Goal: Task Accomplishment & Management: Use online tool/utility

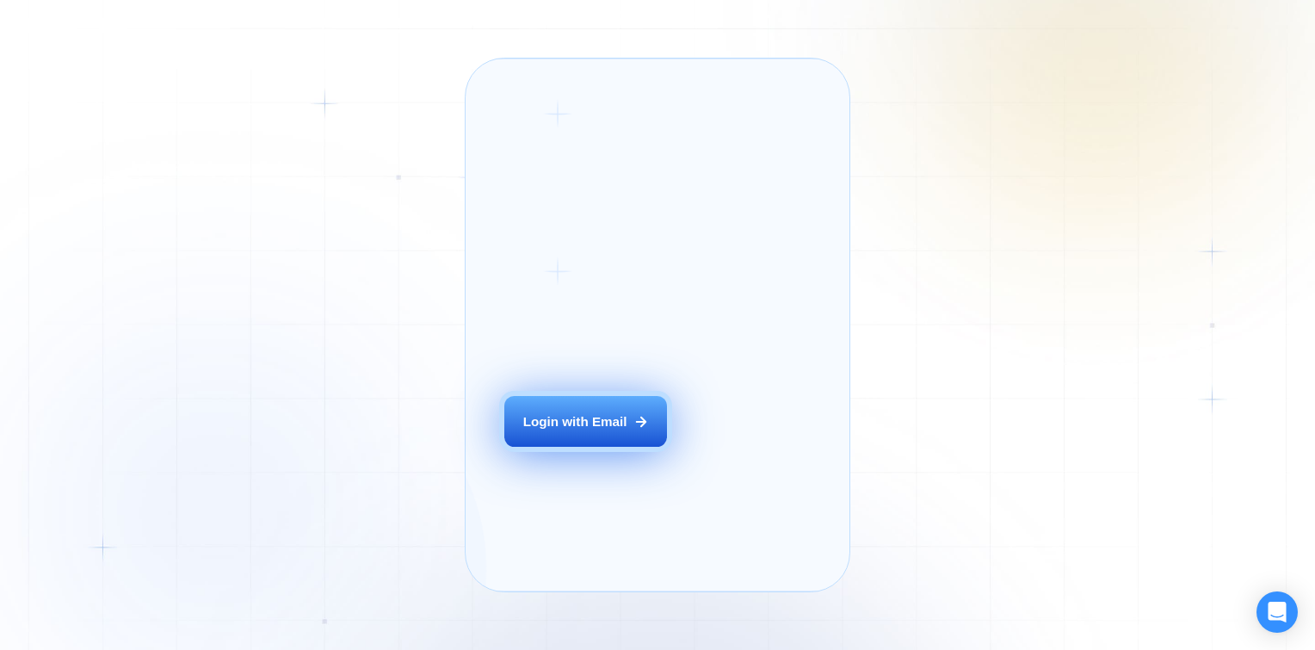
click at [597, 430] on div "Login with Email" at bounding box center [575, 421] width 104 height 18
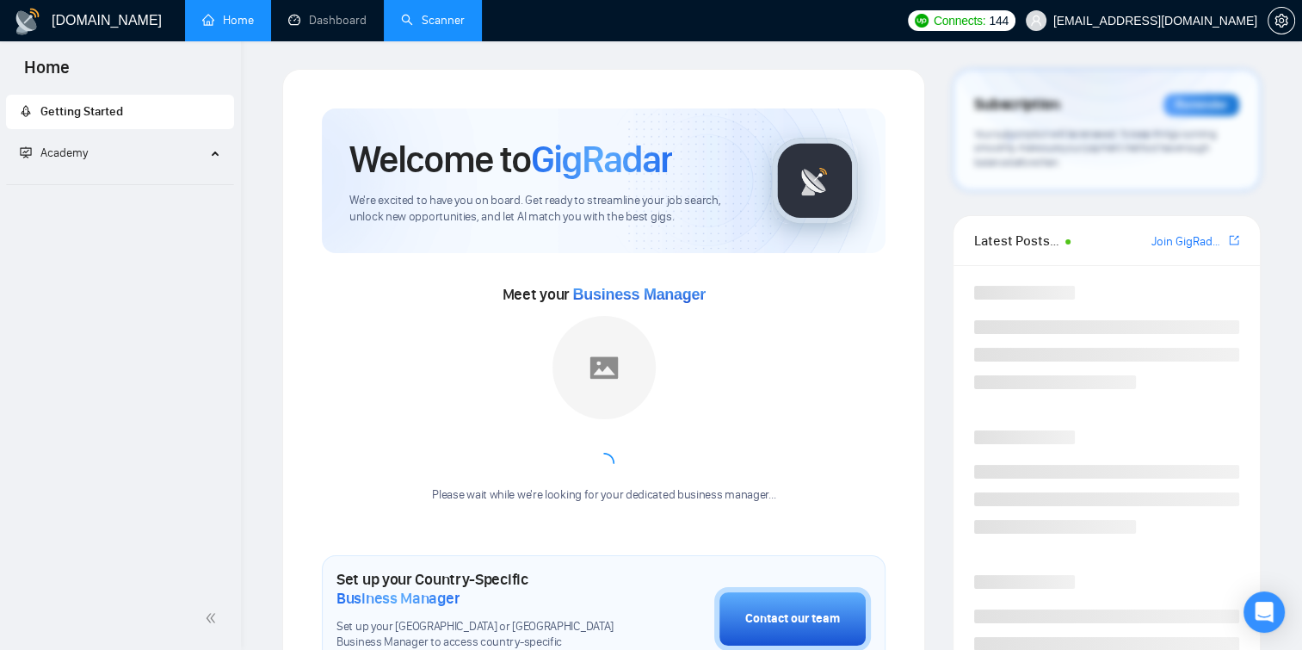
click at [463, 13] on link "Scanner" at bounding box center [433, 20] width 64 height 15
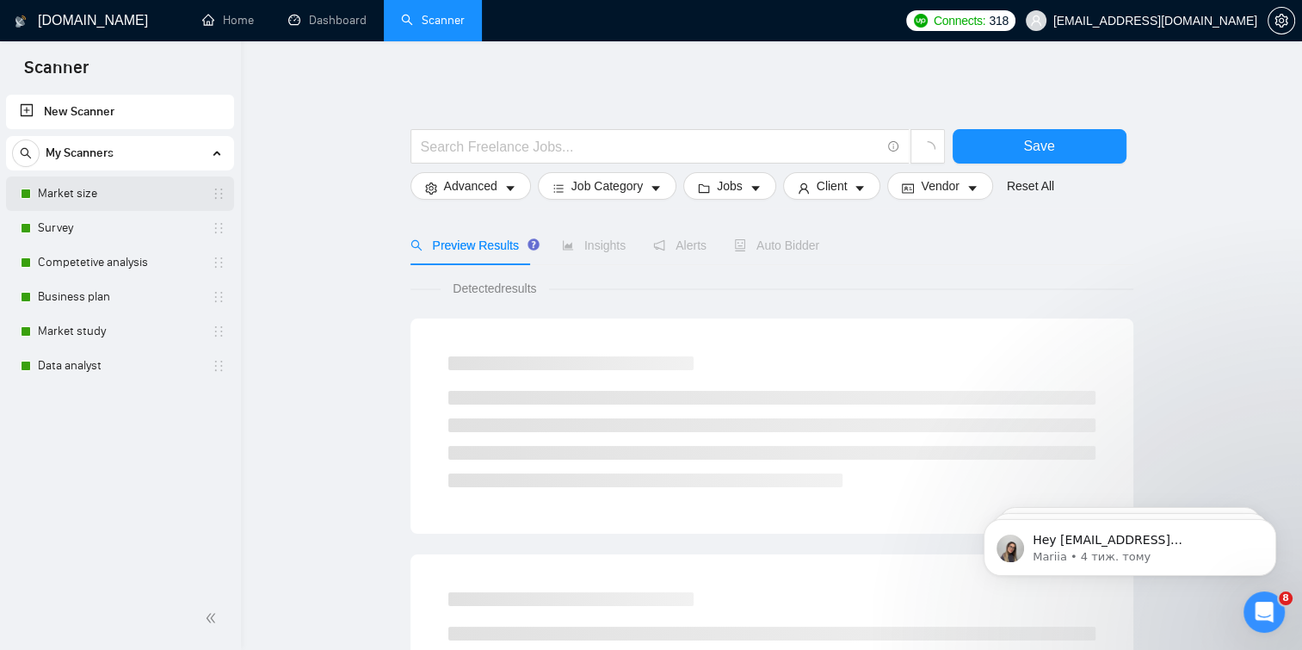
click at [188, 188] on link "Market size" at bounding box center [120, 193] width 164 height 34
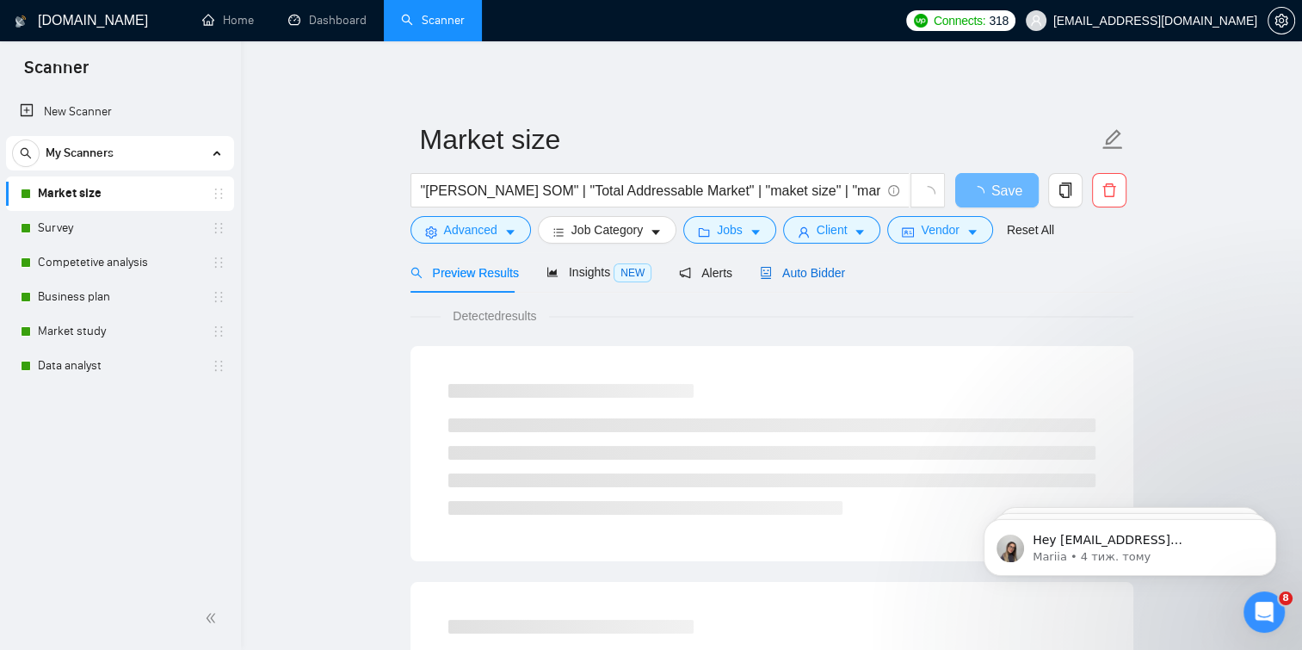
click at [806, 266] on span "Auto Bidder" at bounding box center [802, 273] width 85 height 14
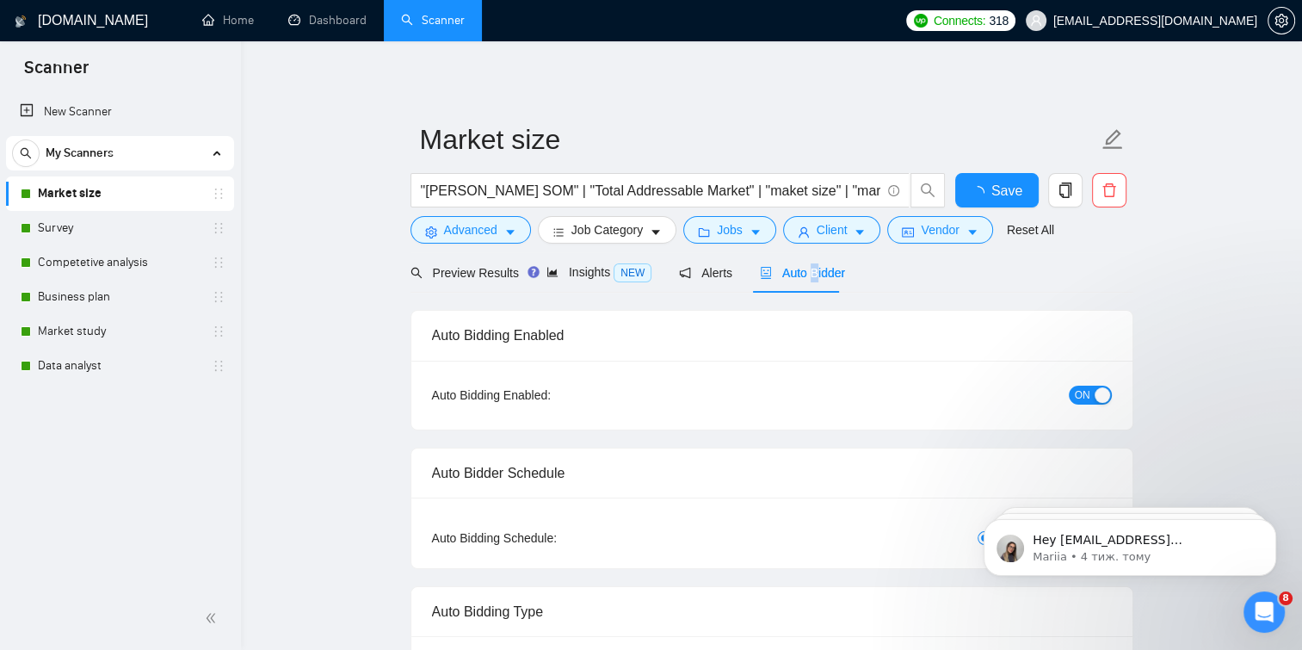
checkbox input "true"
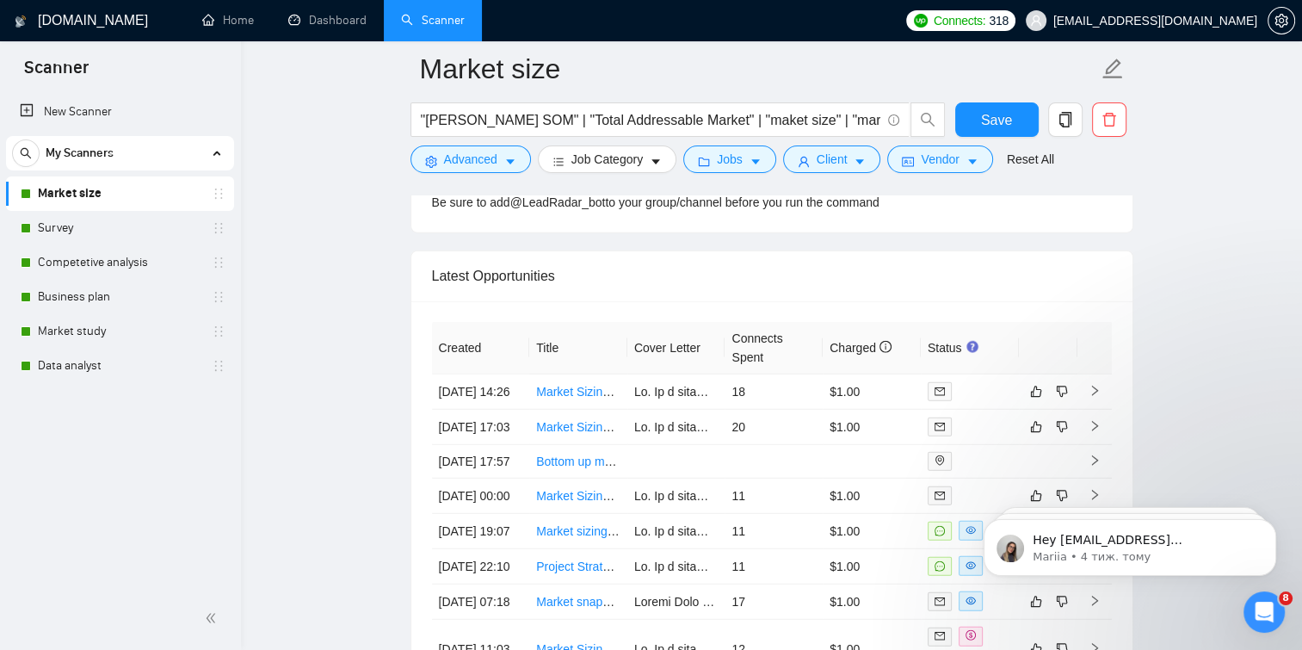
scroll to position [4529, 0]
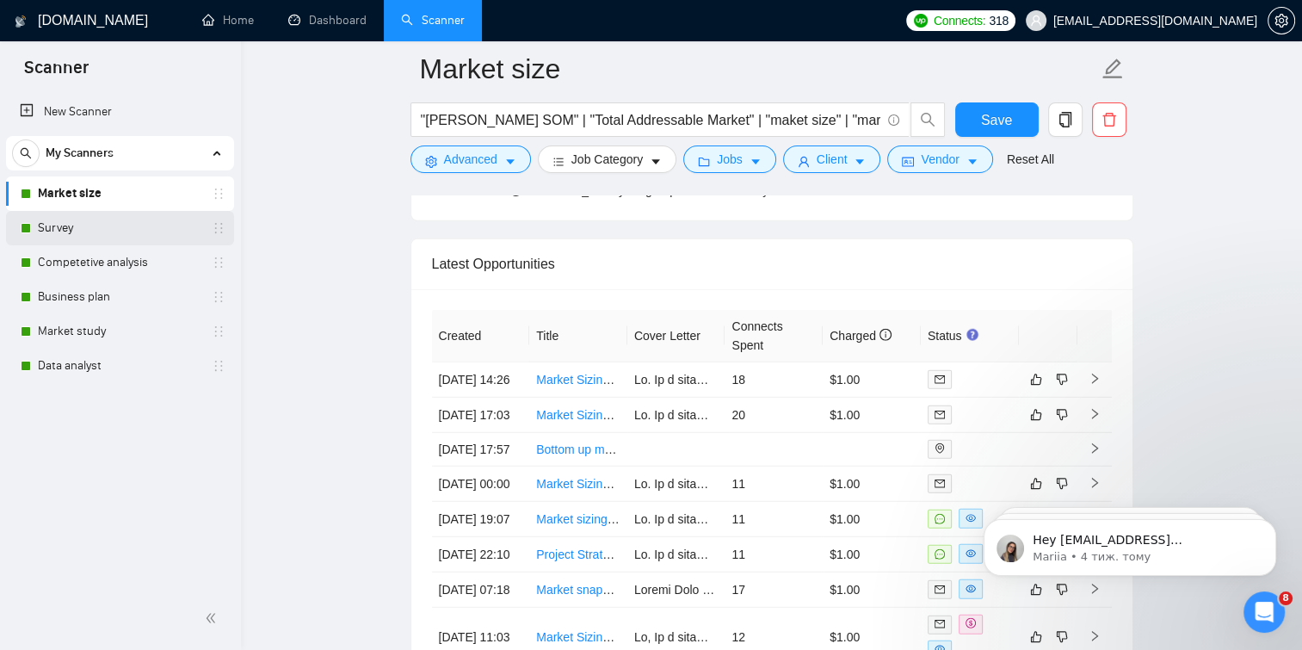
click at [175, 227] on link "Survey" at bounding box center [120, 228] width 164 height 34
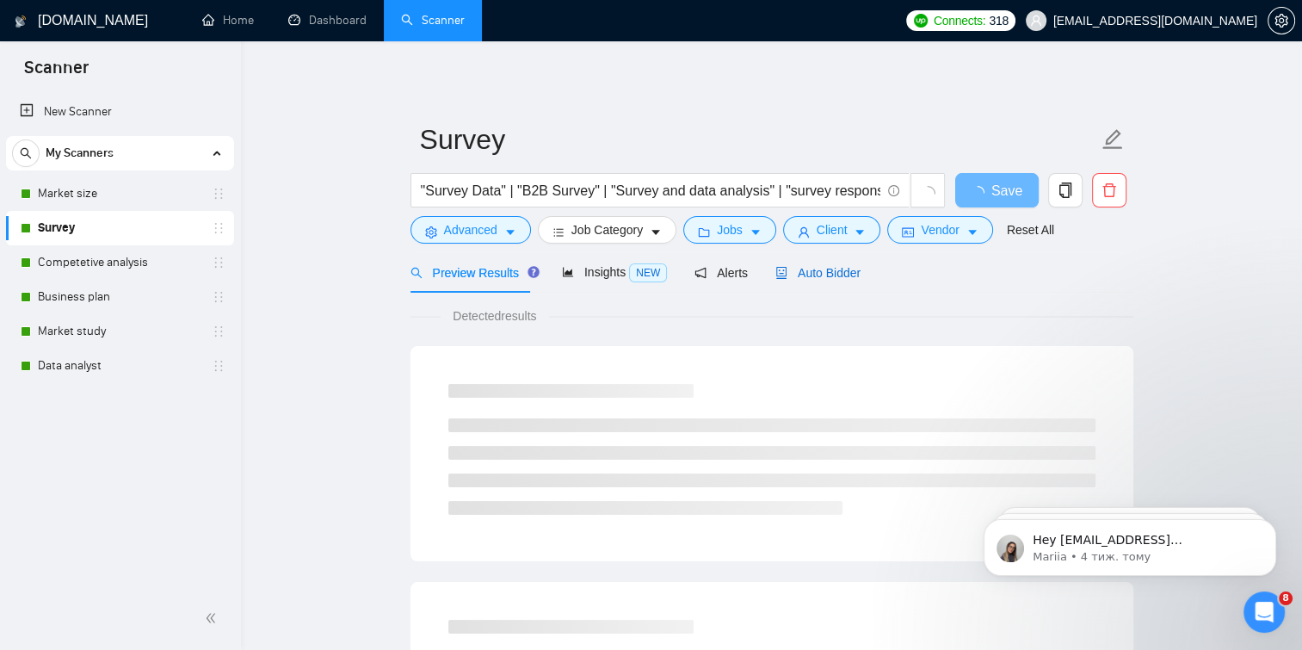
click at [802, 268] on span "Auto Bidder" at bounding box center [817, 273] width 85 height 14
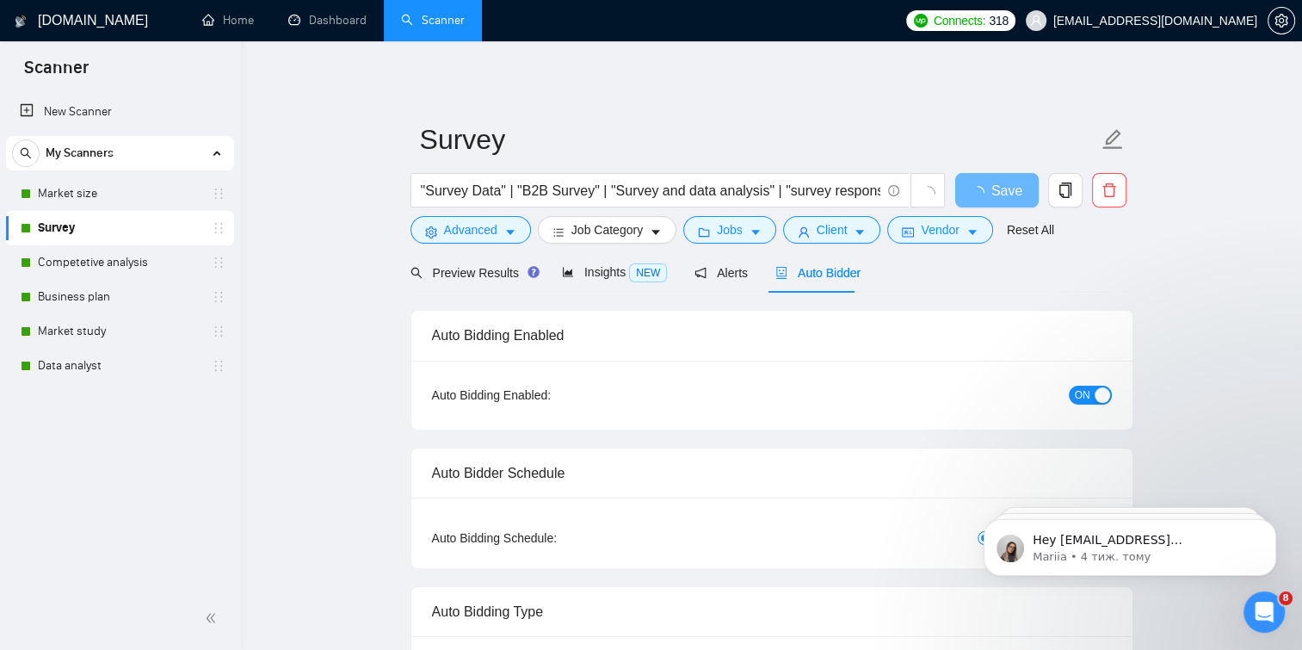
checkbox input "true"
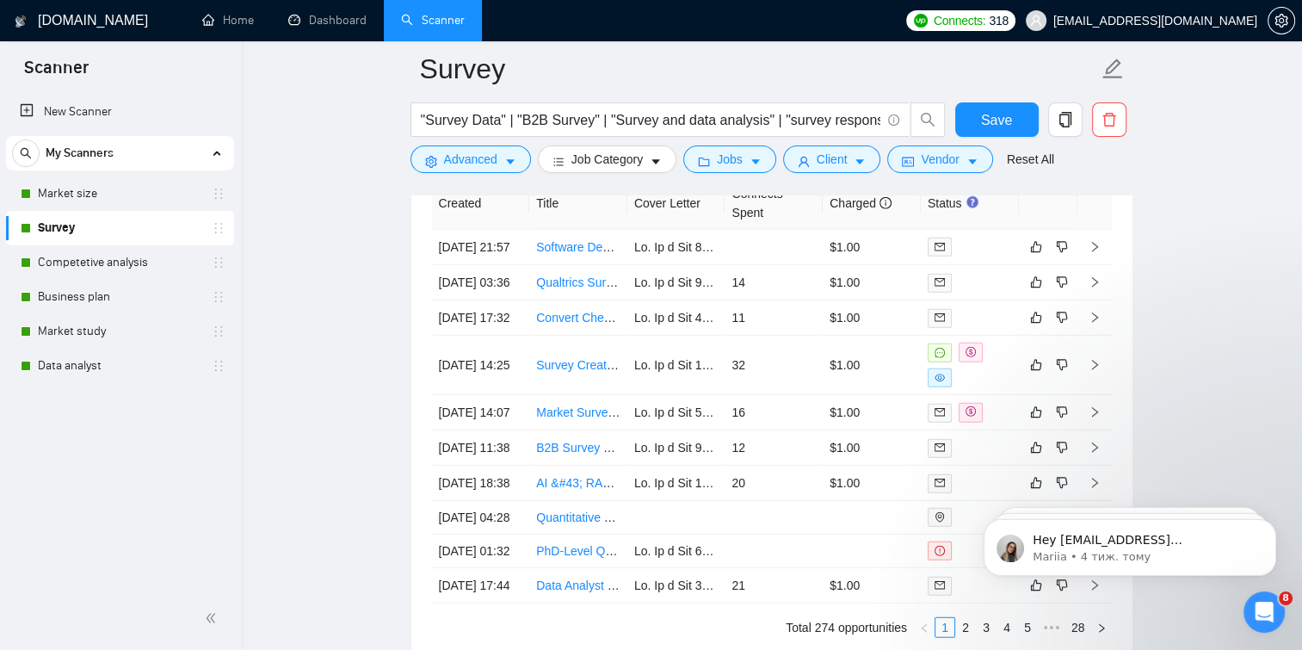
scroll to position [4611, 0]
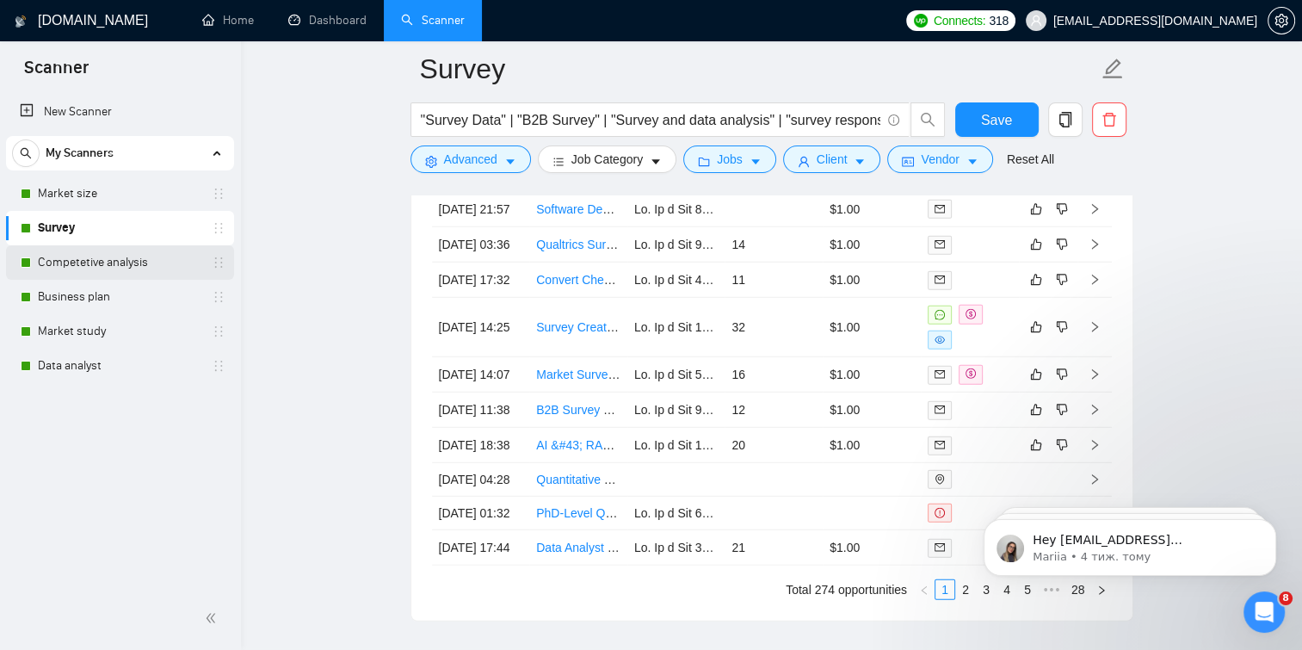
click at [145, 268] on link "Competetive analysis" at bounding box center [120, 262] width 164 height 34
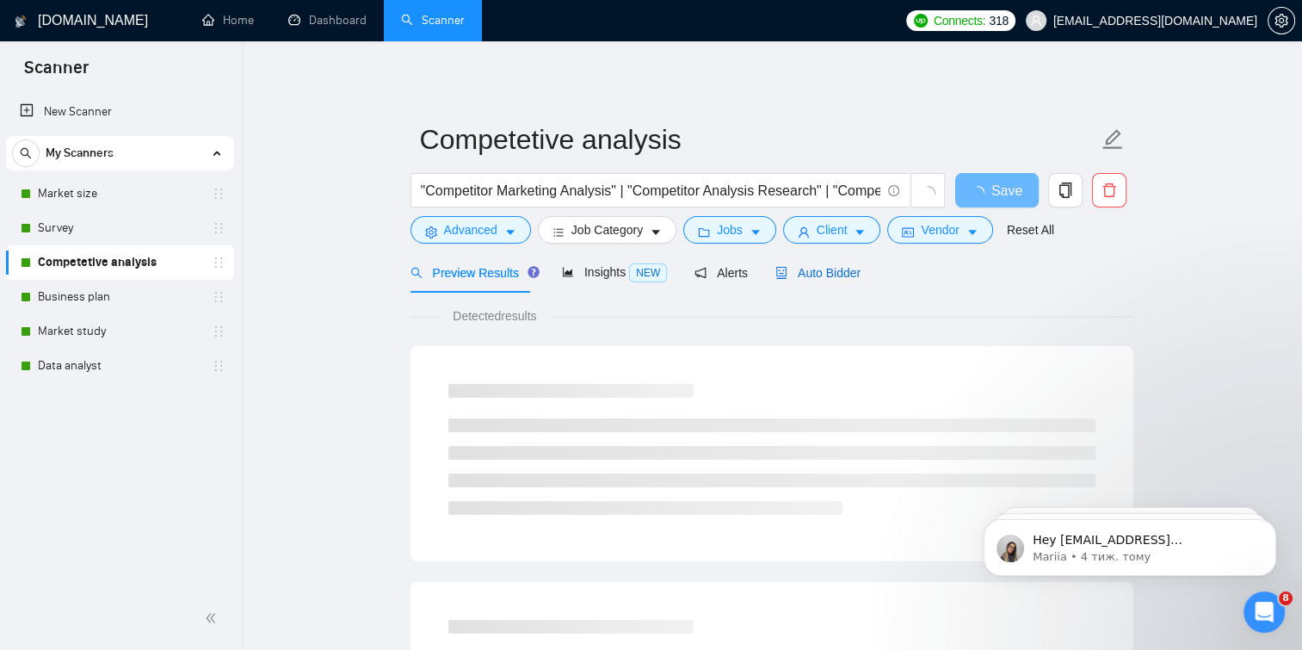
click at [778, 267] on icon "robot" at bounding box center [781, 273] width 12 height 12
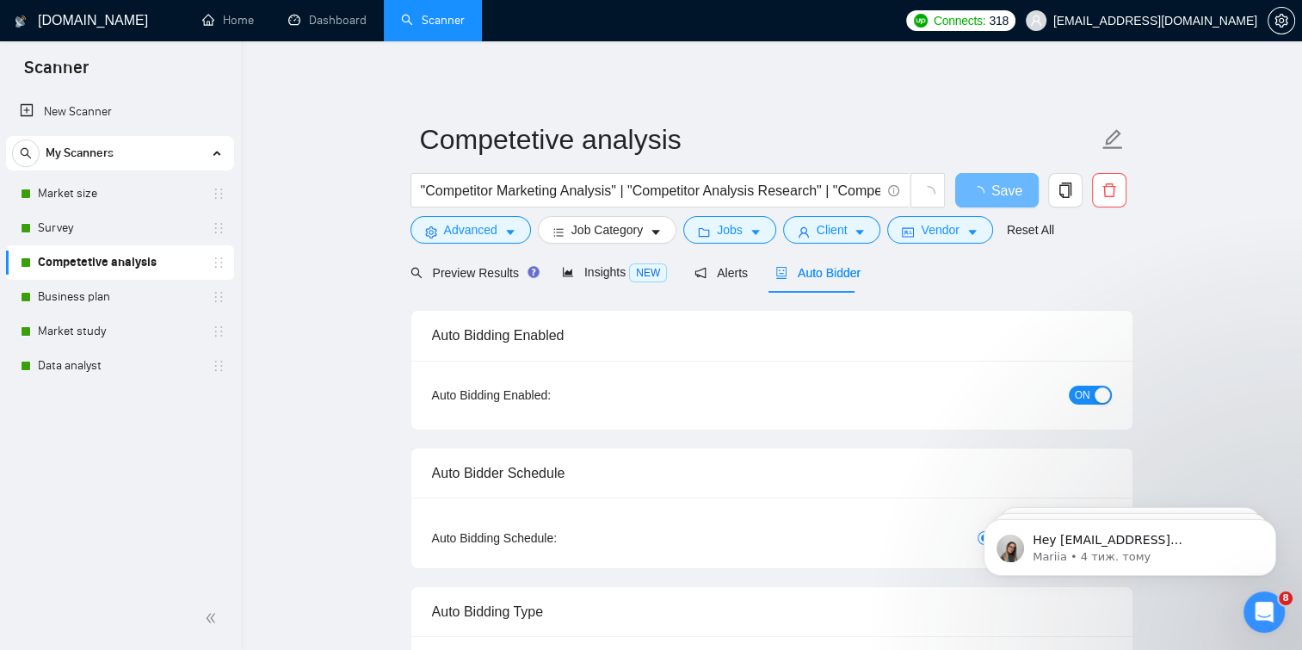
checkbox input "true"
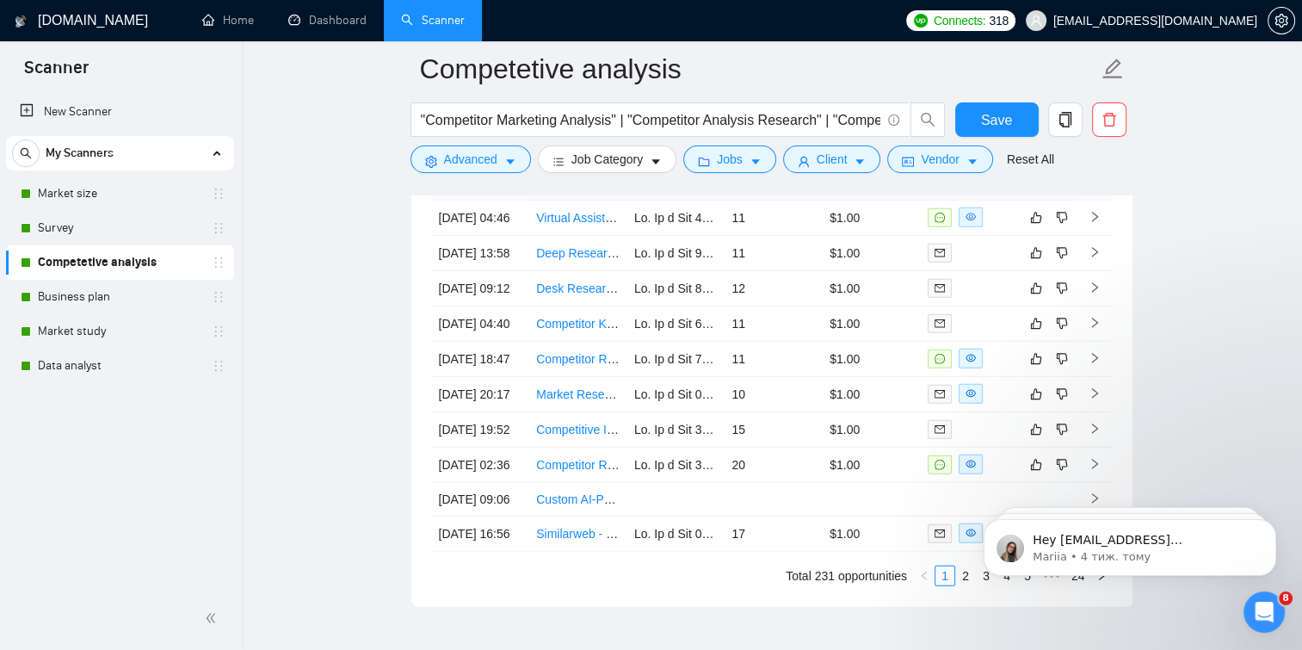
scroll to position [4766, 0]
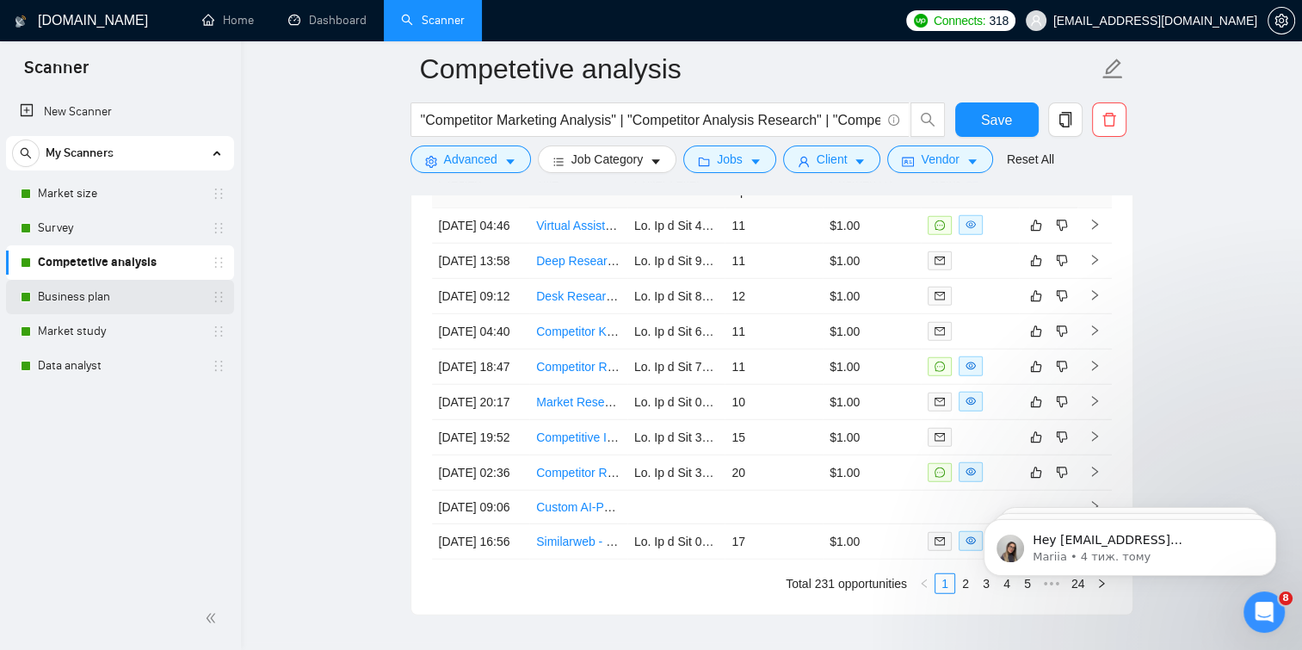
click at [161, 300] on link "Business plan" at bounding box center [120, 297] width 164 height 34
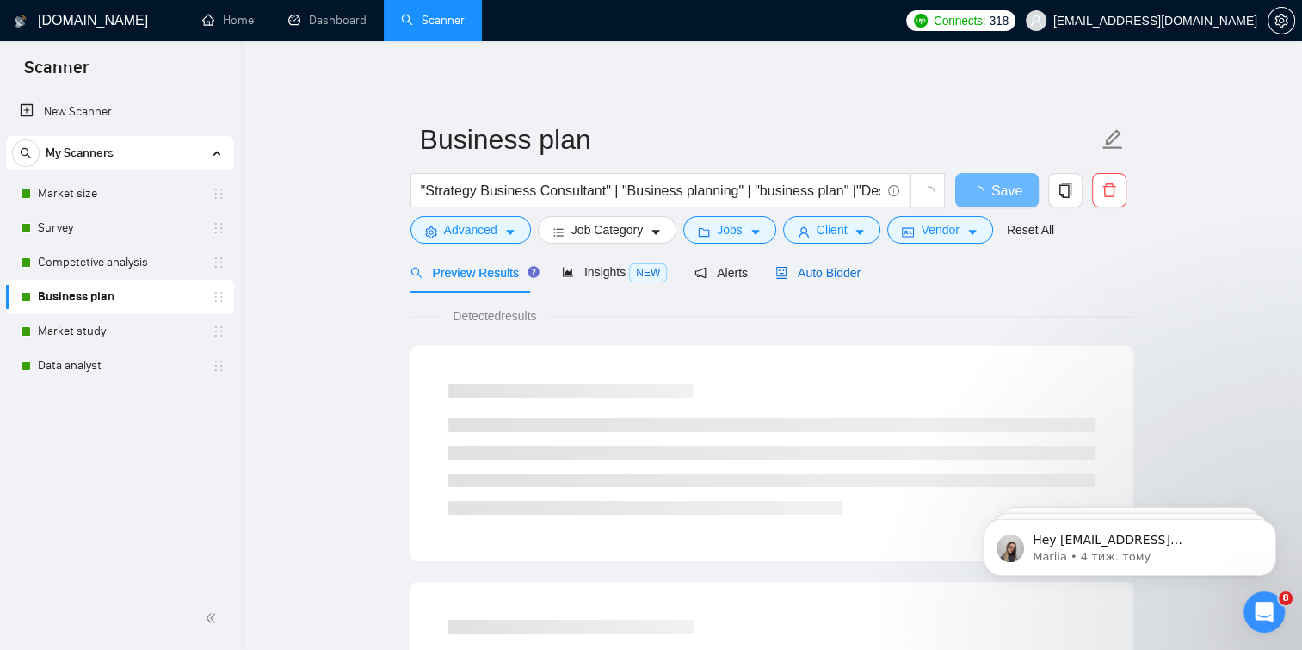
click at [800, 269] on span "Auto Bidder" at bounding box center [817, 273] width 85 height 14
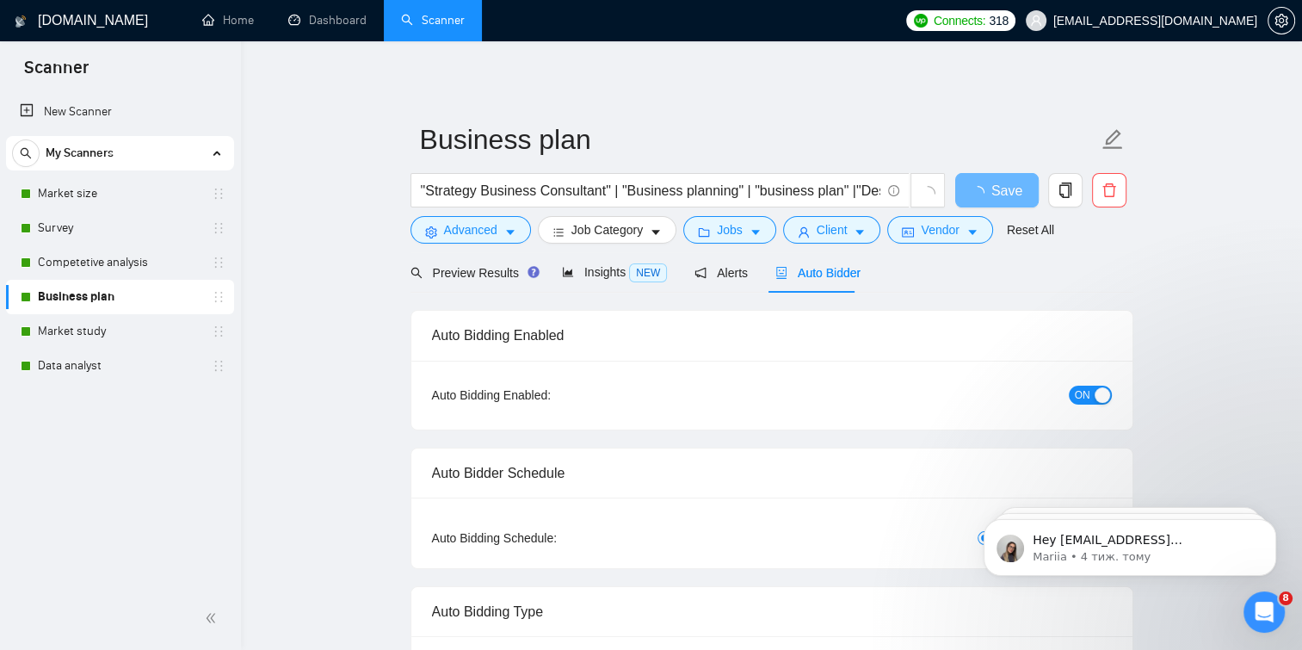
checkbox input "true"
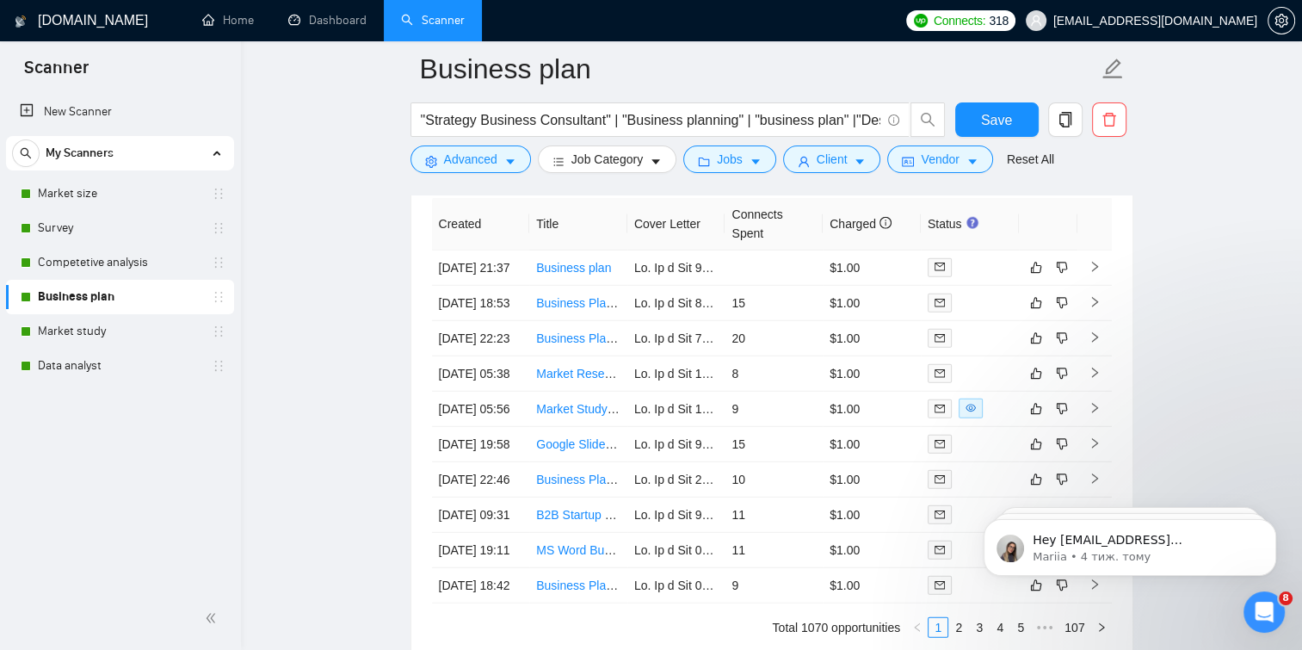
scroll to position [4677, 0]
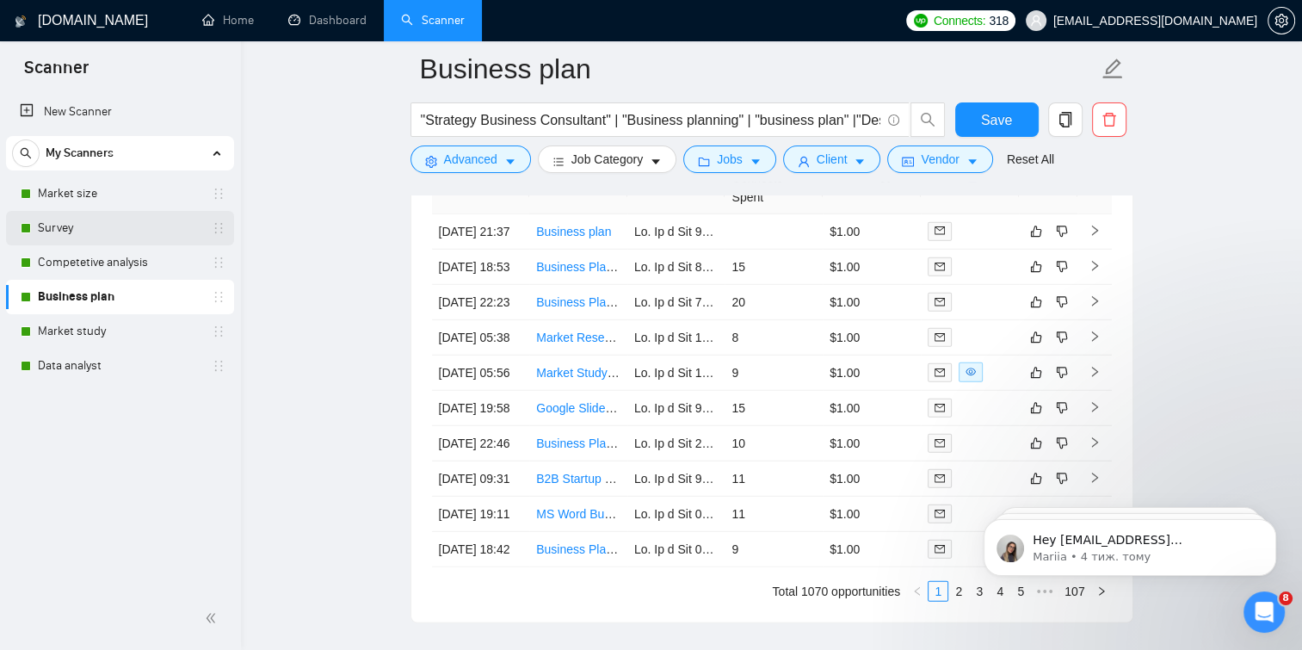
click at [104, 219] on link "Survey" at bounding box center [120, 228] width 164 height 34
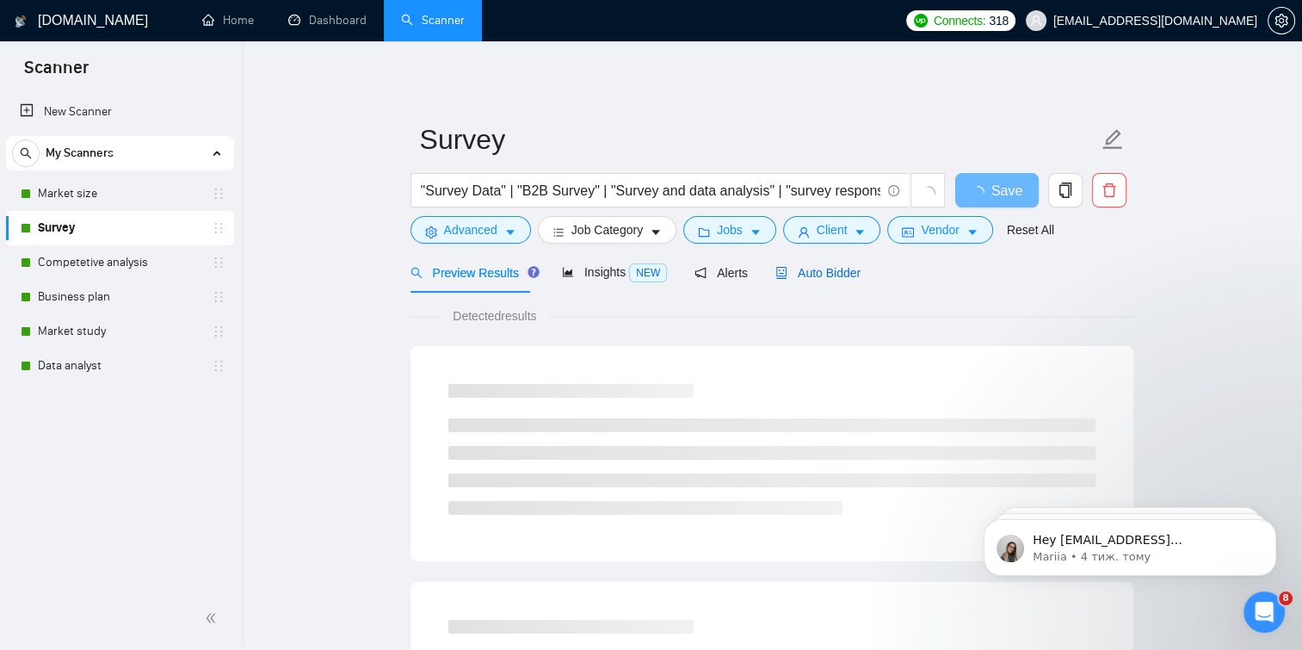
click at [836, 266] on span "Auto Bidder" at bounding box center [817, 273] width 85 height 14
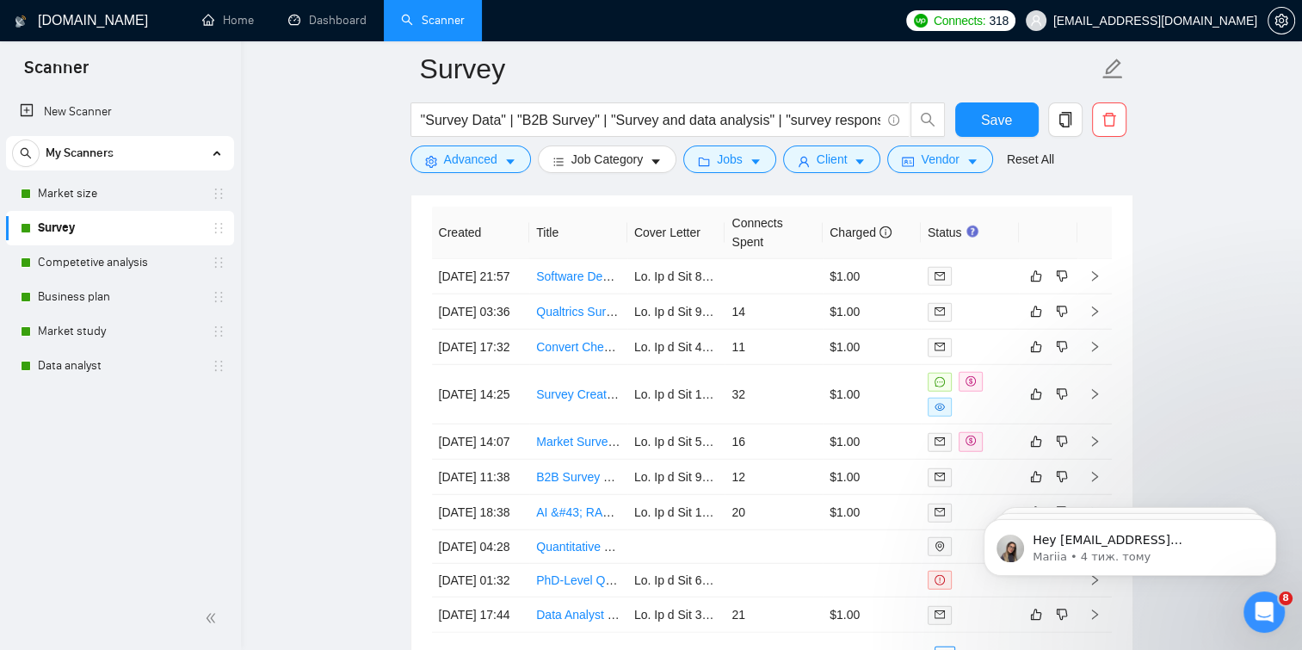
scroll to position [4482, 0]
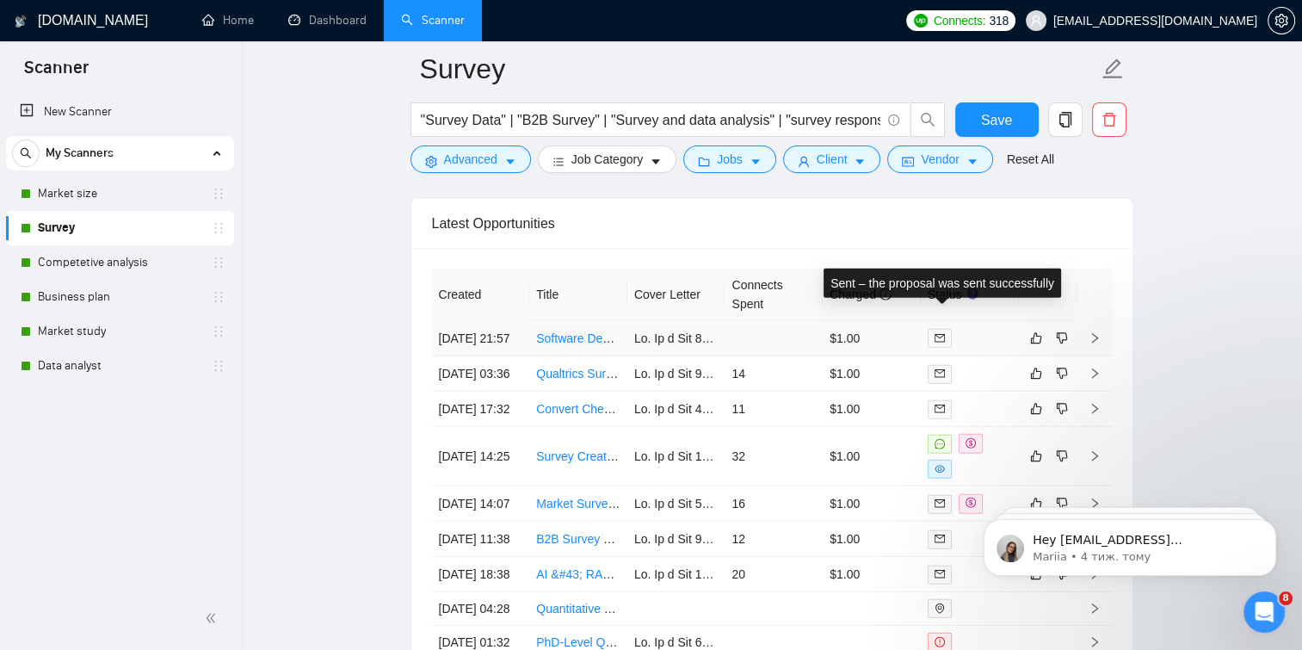
click at [940, 333] on icon "mail" at bounding box center [940, 338] width 10 height 10
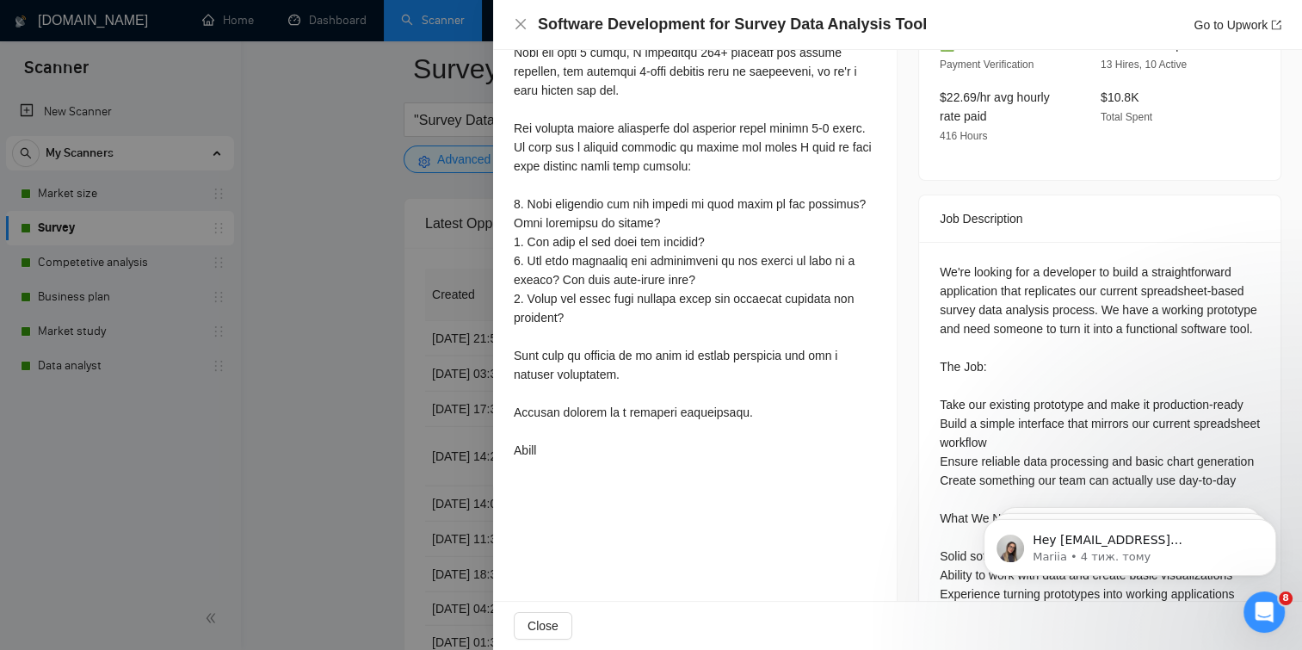
scroll to position [626, 0]
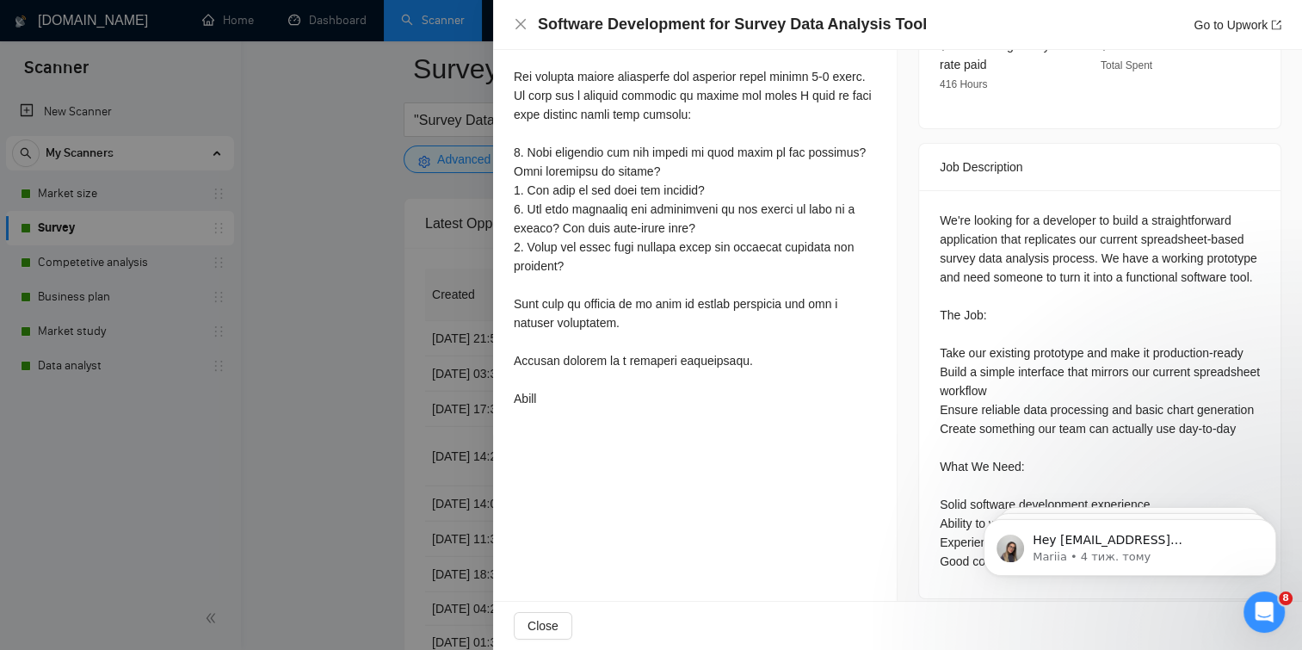
click at [244, 524] on div at bounding box center [651, 325] width 1302 height 650
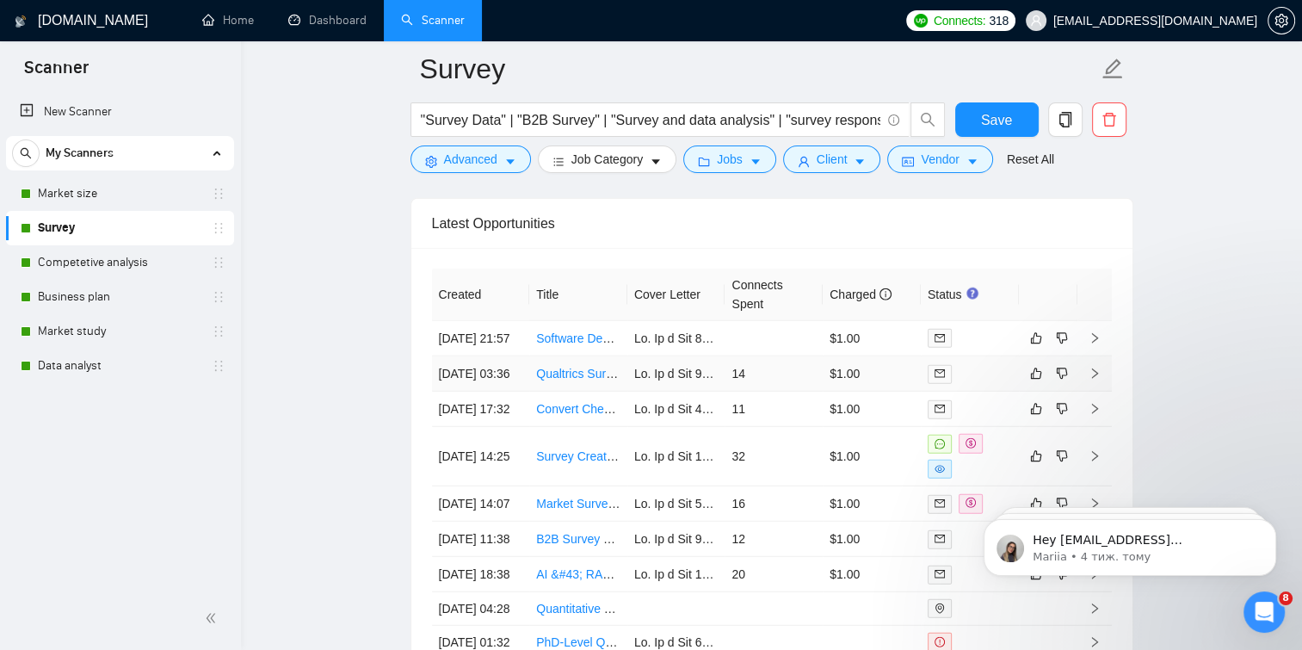
click at [938, 368] on icon "mail" at bounding box center [940, 373] width 10 height 10
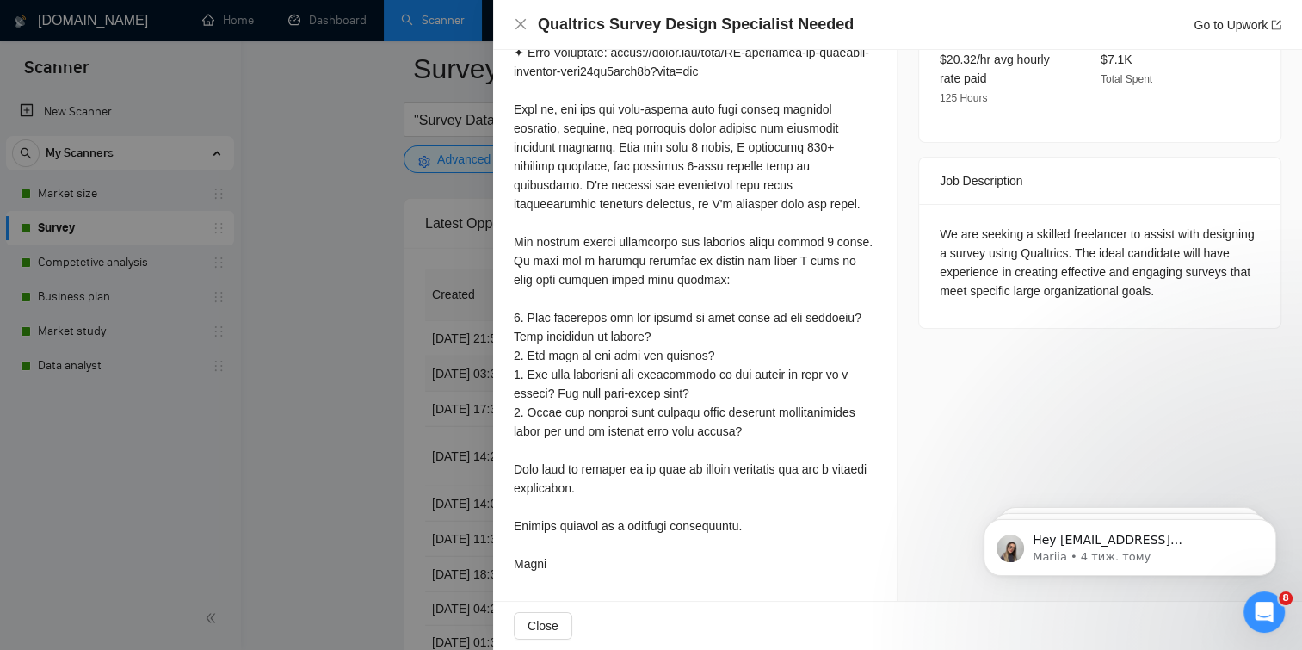
scroll to position [615, 0]
click at [331, 530] on div at bounding box center [651, 325] width 1302 height 650
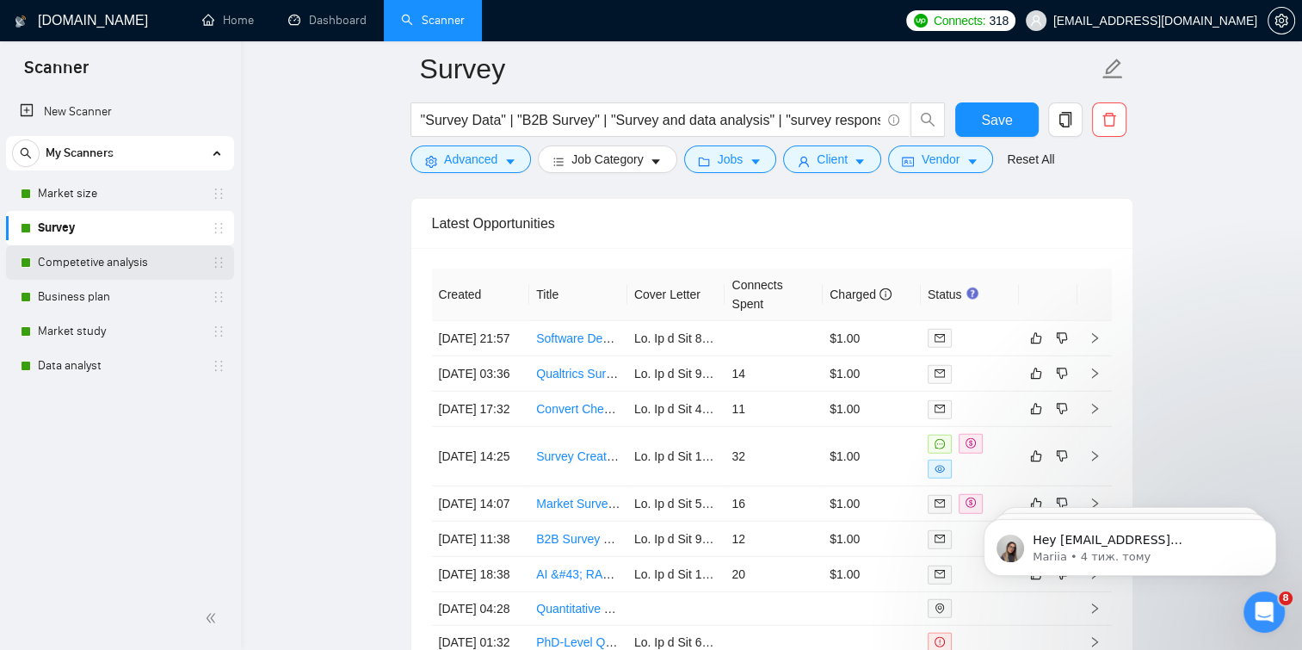
click at [114, 267] on link "Competetive analysis" at bounding box center [120, 262] width 164 height 34
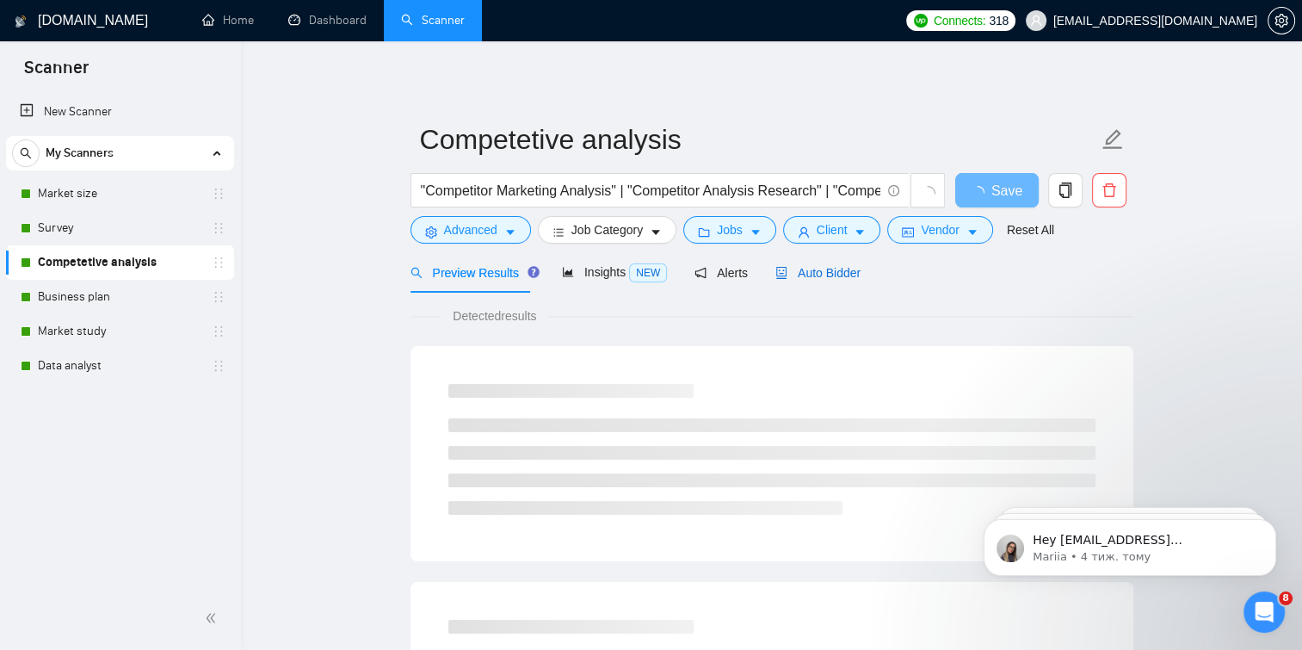
click at [829, 273] on span "Auto Bidder" at bounding box center [817, 273] width 85 height 14
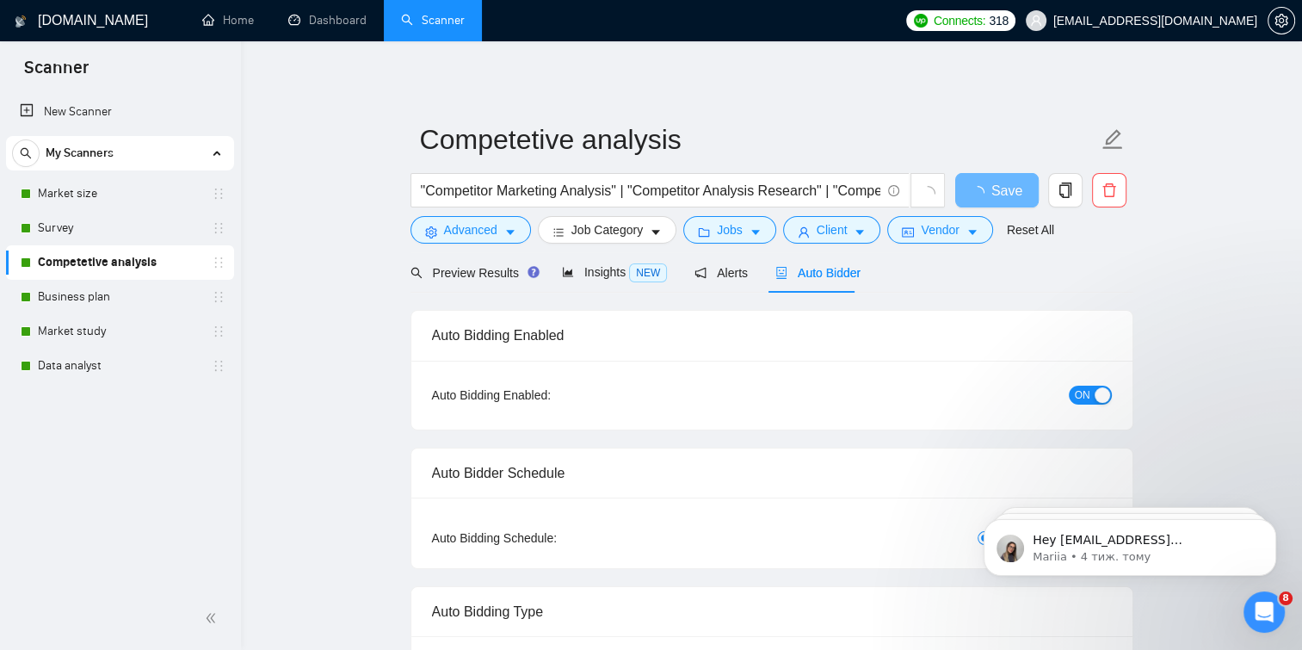
checkbox input "true"
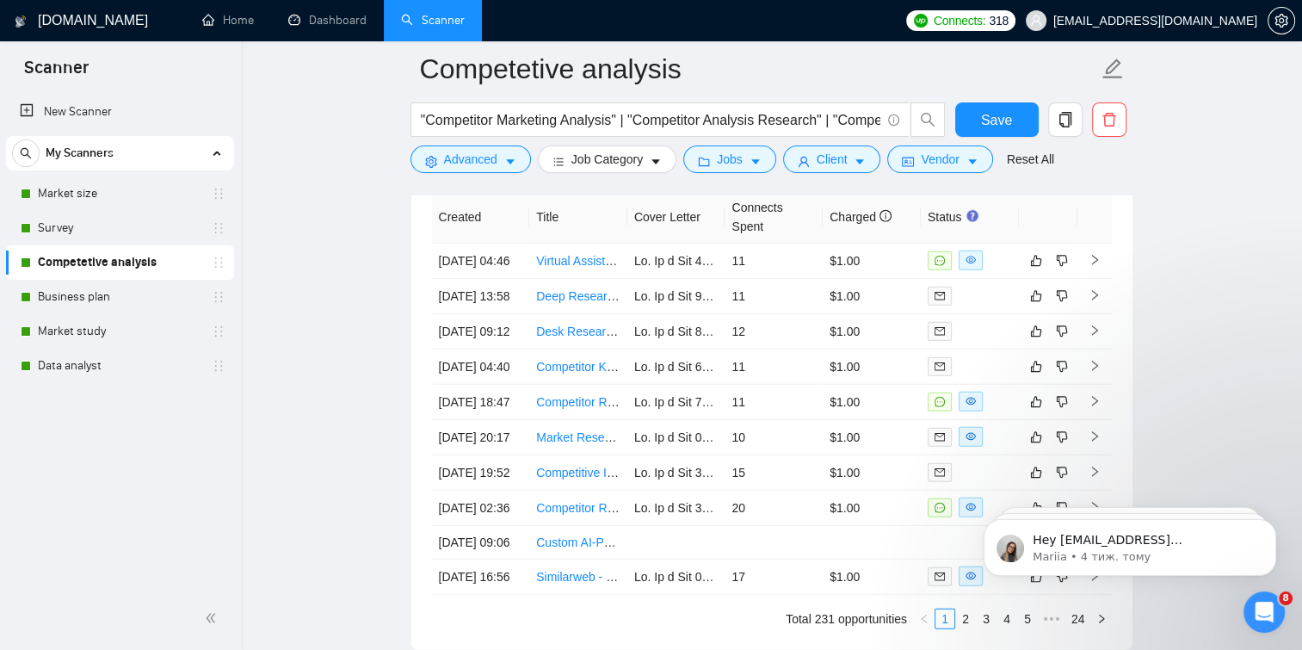
scroll to position [4690, 0]
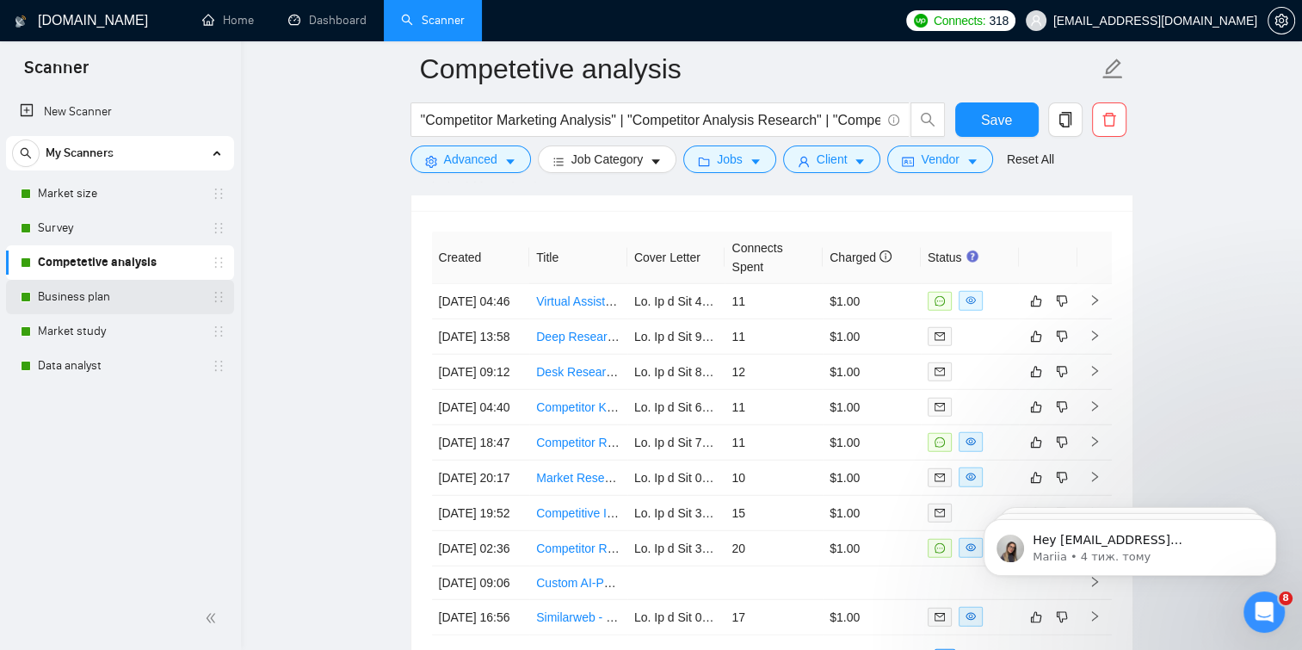
click at [65, 303] on link "Business plan" at bounding box center [120, 297] width 164 height 34
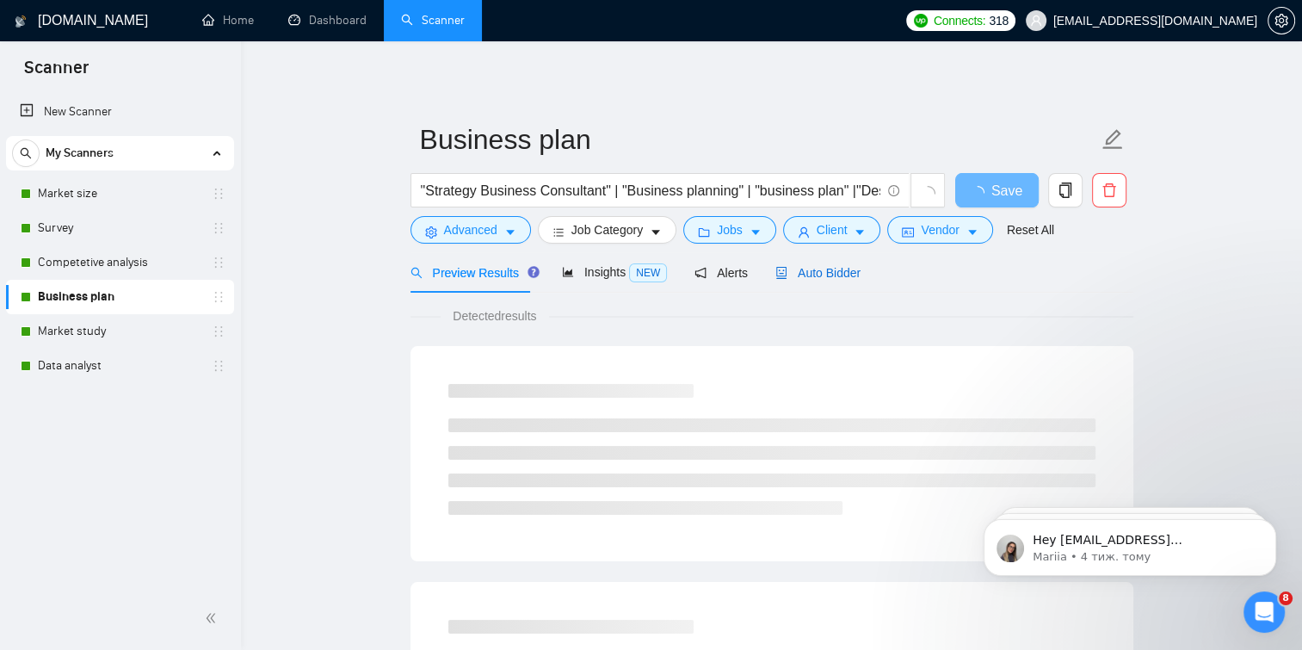
click at [821, 275] on span "Auto Bidder" at bounding box center [817, 273] width 85 height 14
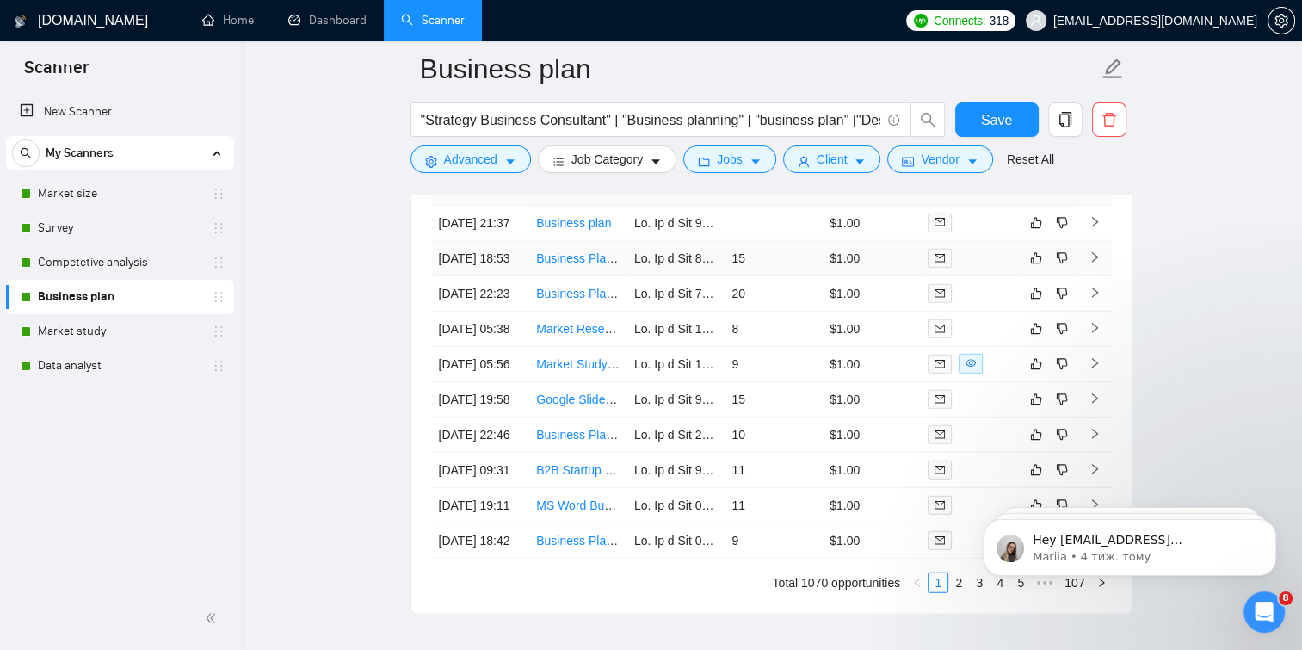
scroll to position [4651, 0]
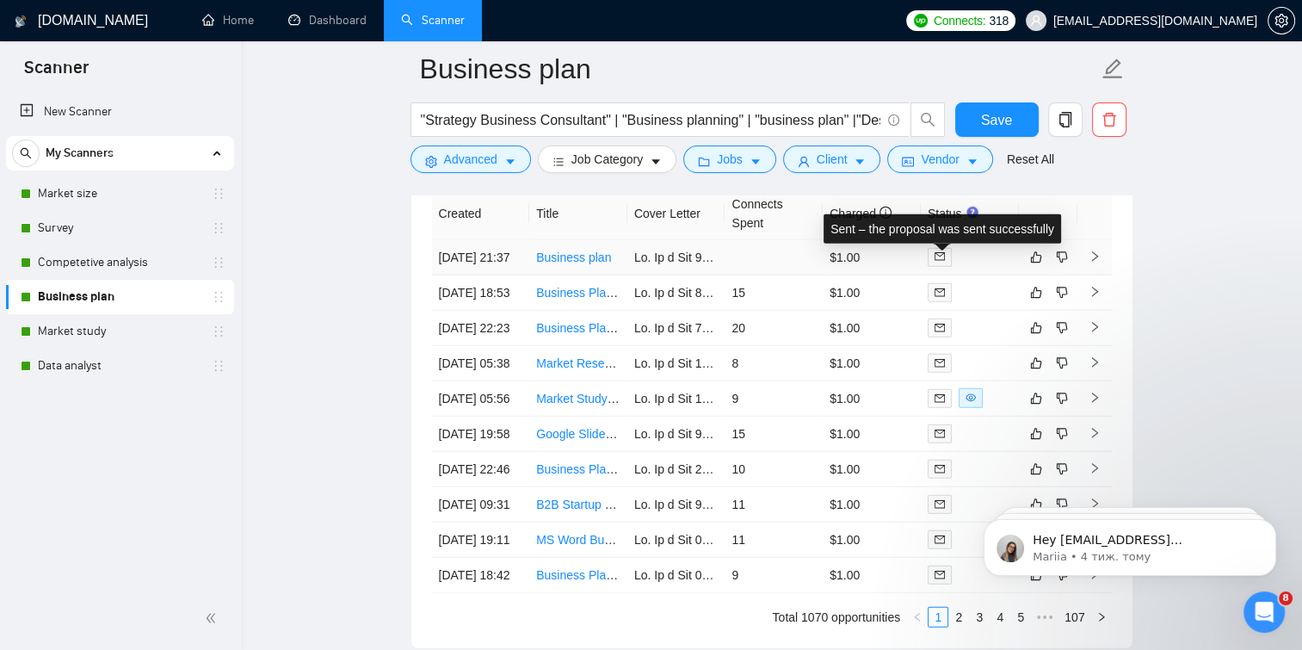
click at [937, 265] on span at bounding box center [940, 257] width 24 height 19
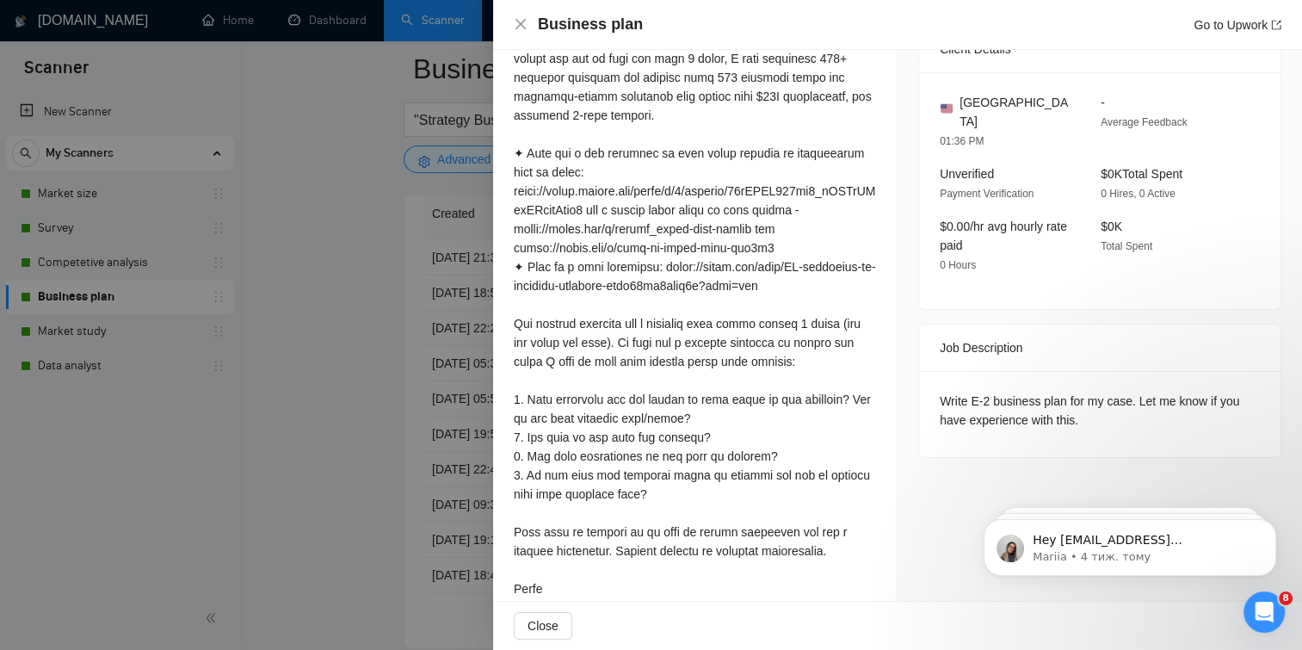
scroll to position [516, 0]
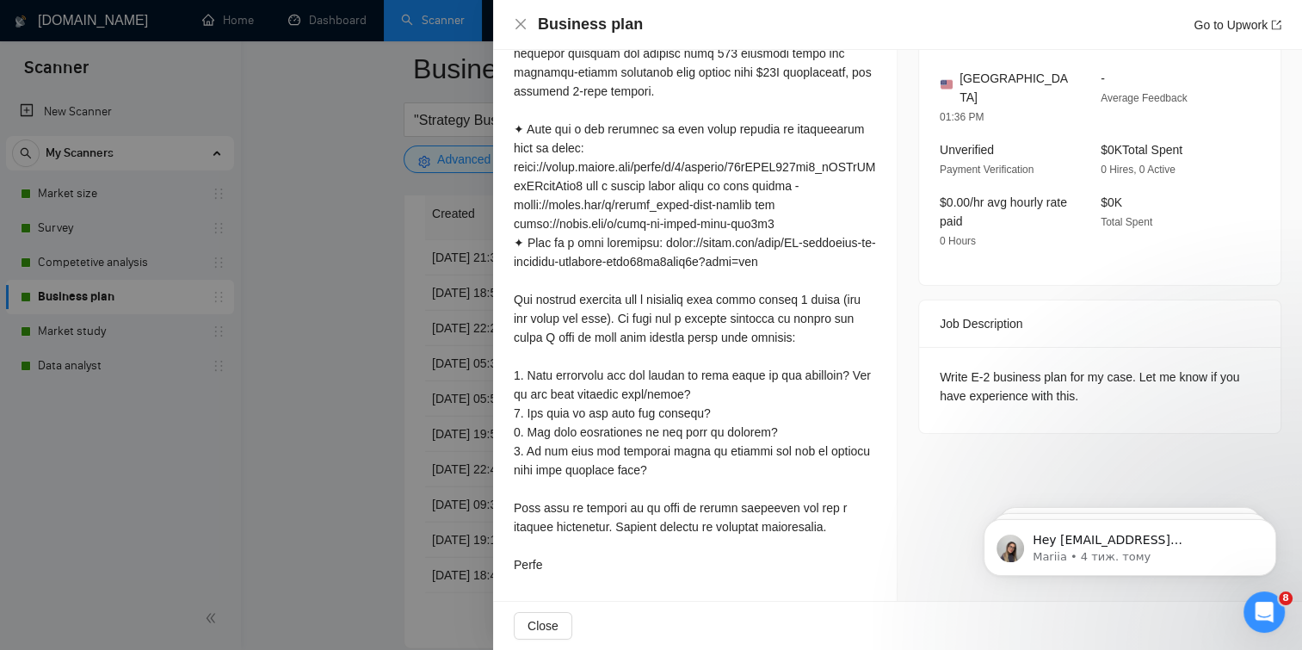
click at [331, 523] on div at bounding box center [651, 325] width 1302 height 650
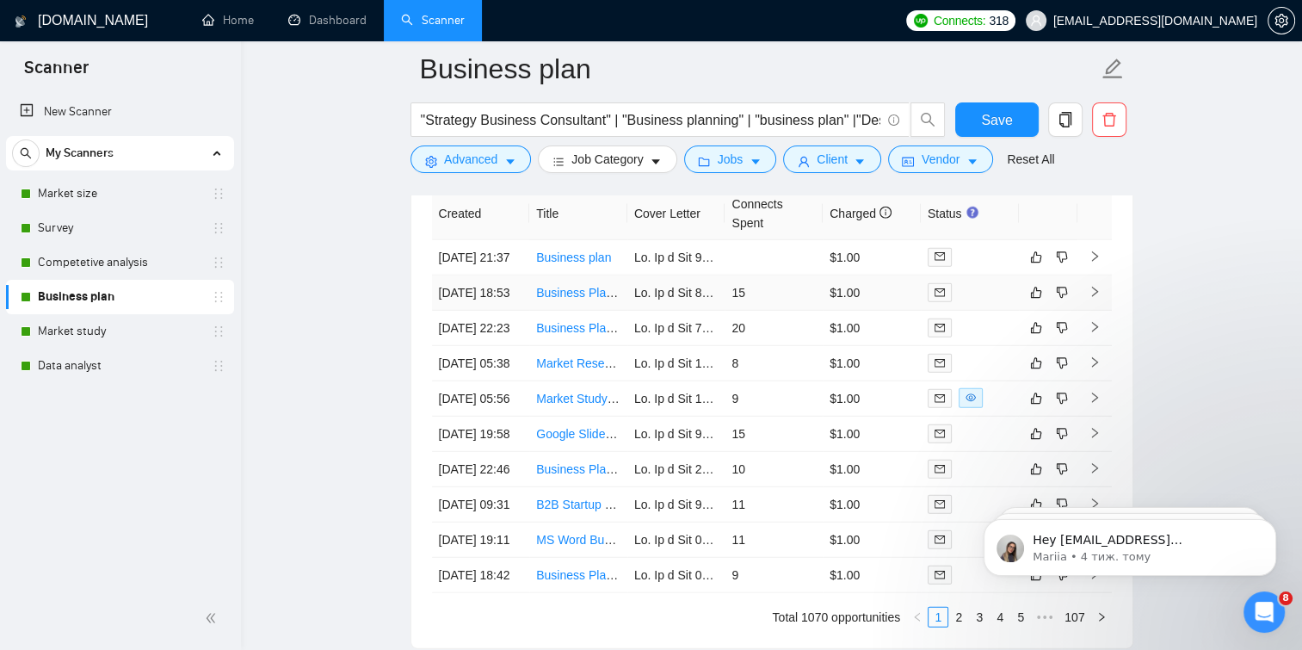
click at [947, 302] on span at bounding box center [940, 292] width 24 height 19
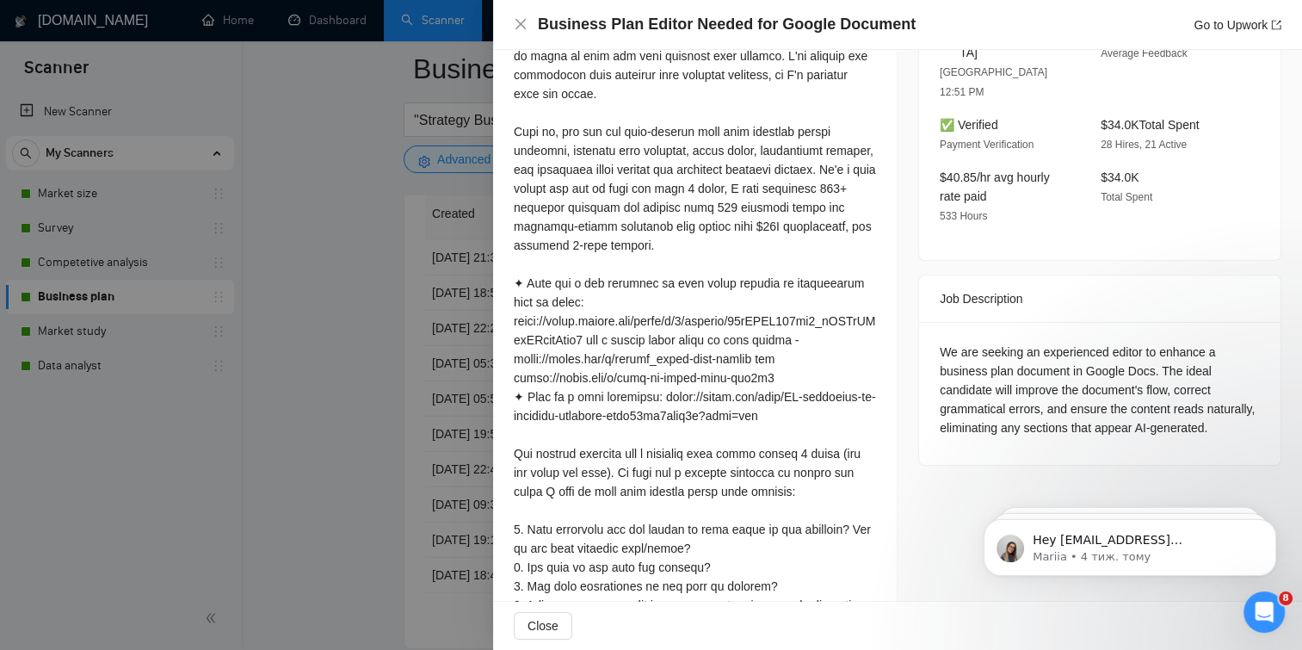
click at [491, 389] on div at bounding box center [651, 325] width 1302 height 650
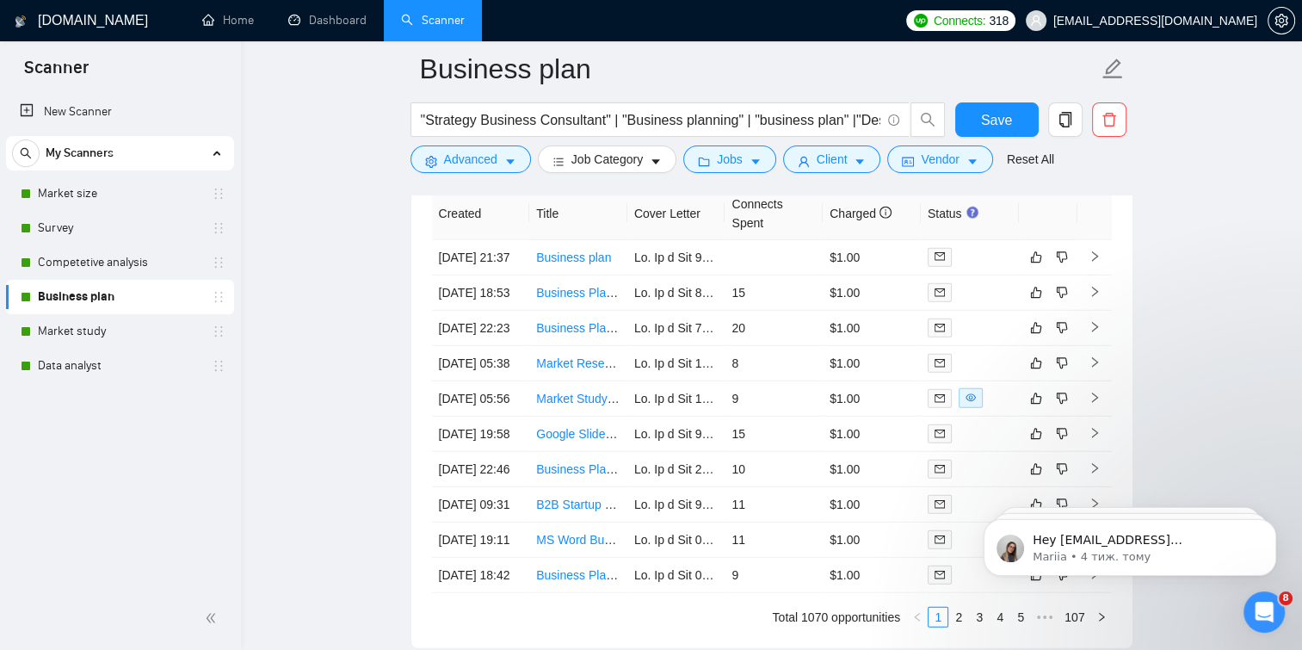
click at [79, 335] on link "Market study" at bounding box center [120, 331] width 164 height 34
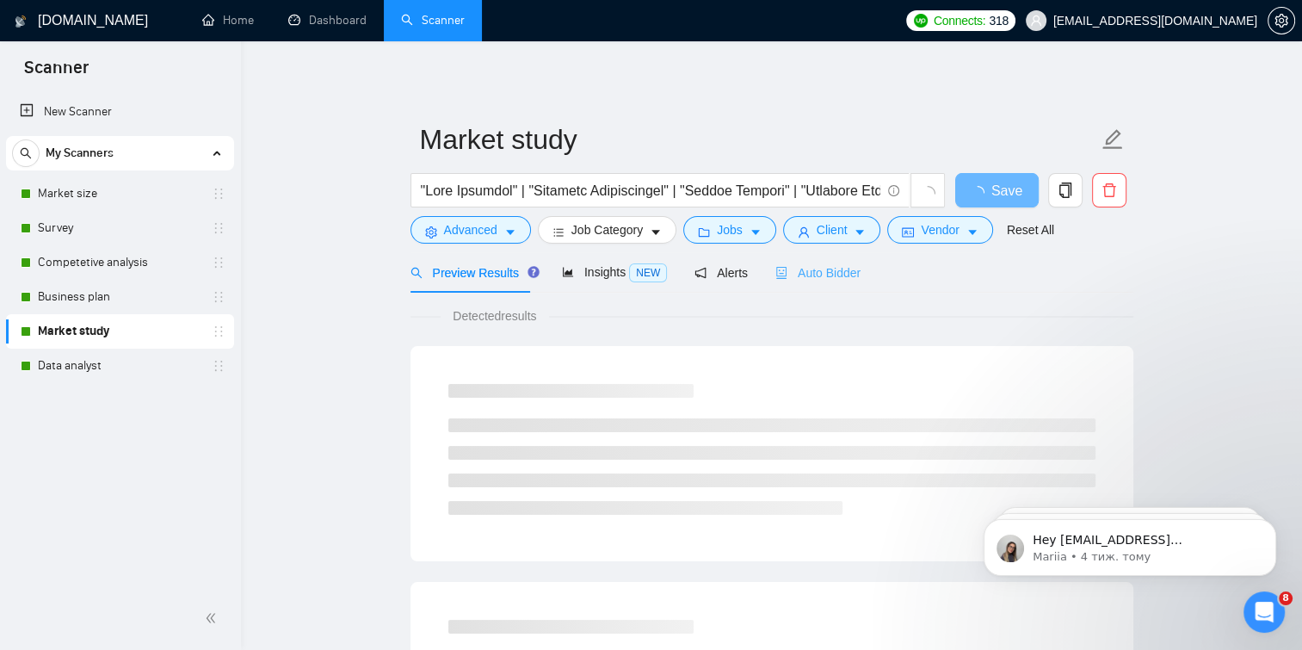
click at [844, 255] on div "Auto Bidder" at bounding box center [817, 272] width 85 height 40
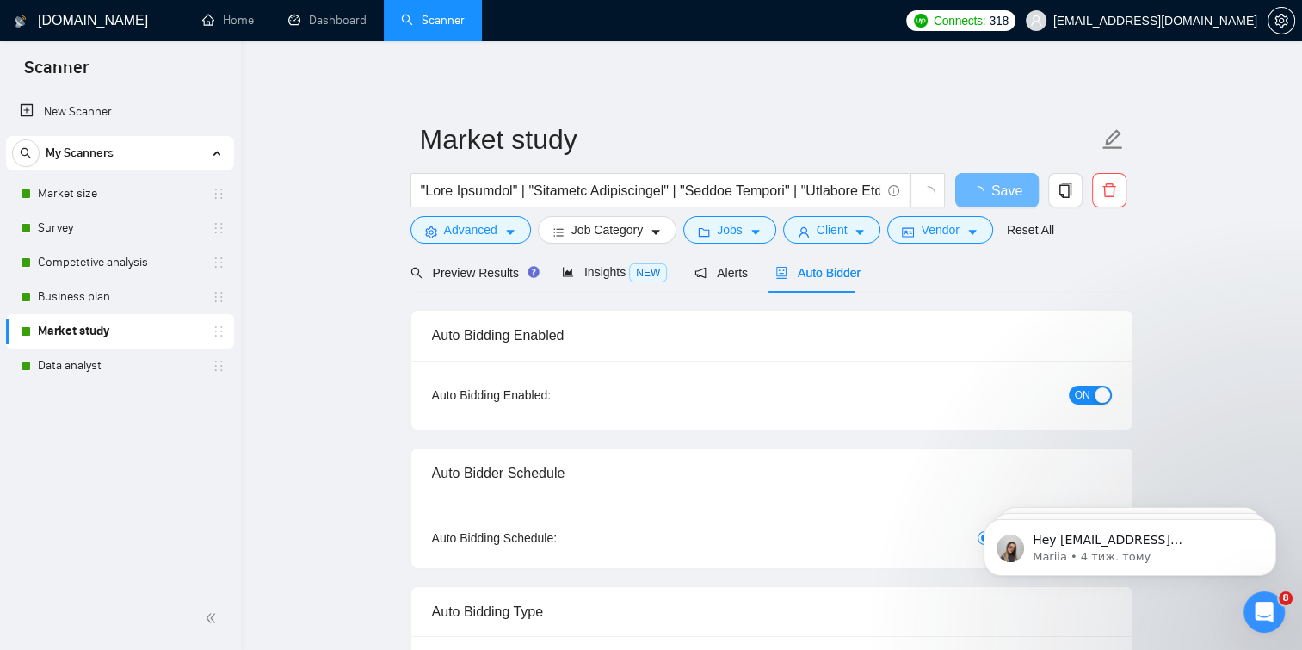
checkbox input "true"
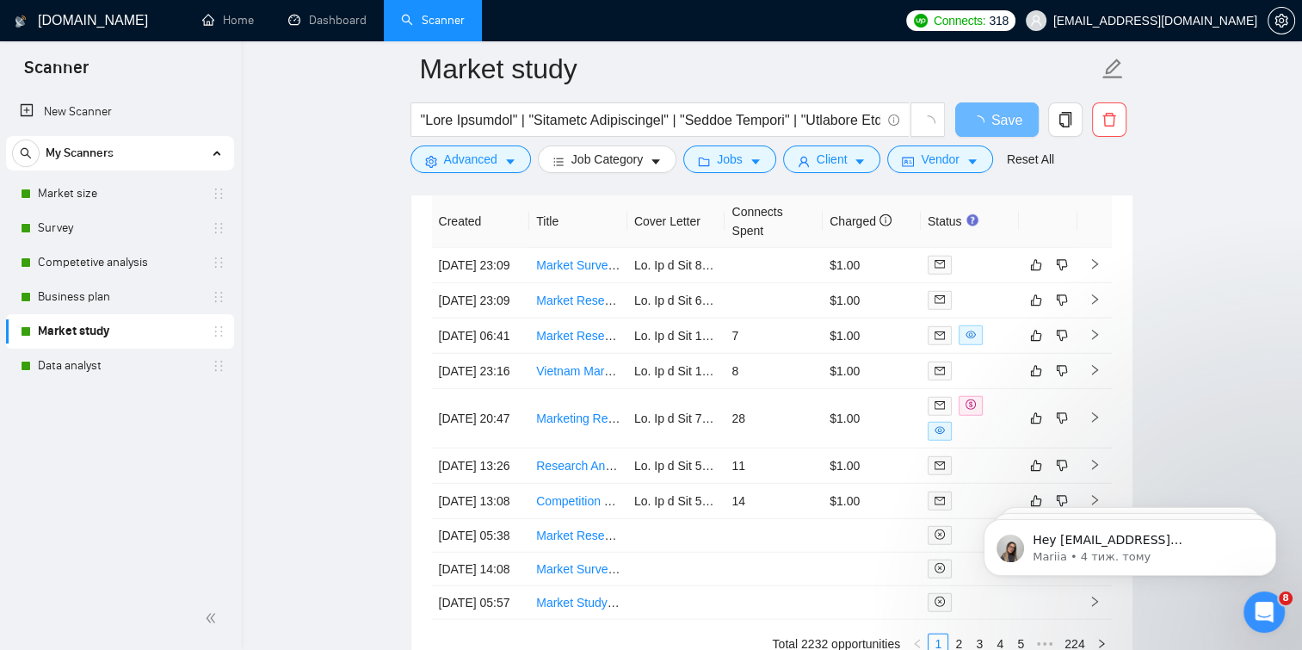
scroll to position [4571, 0]
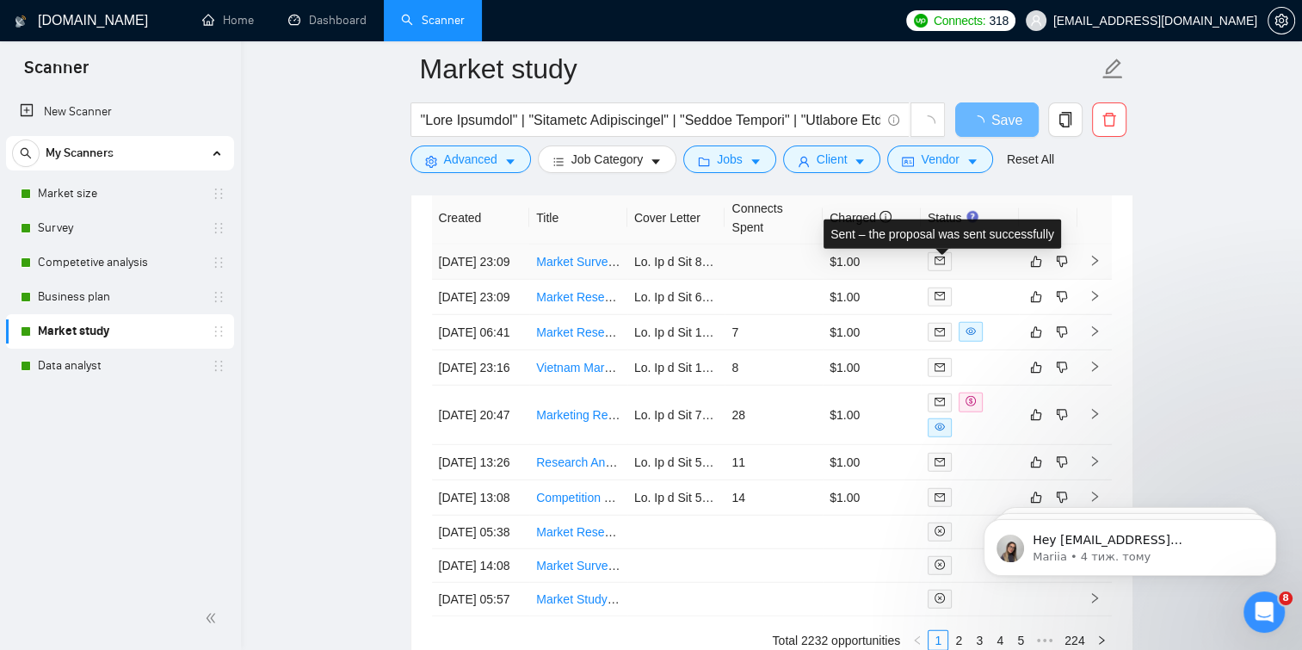
click at [933, 269] on span at bounding box center [940, 261] width 24 height 19
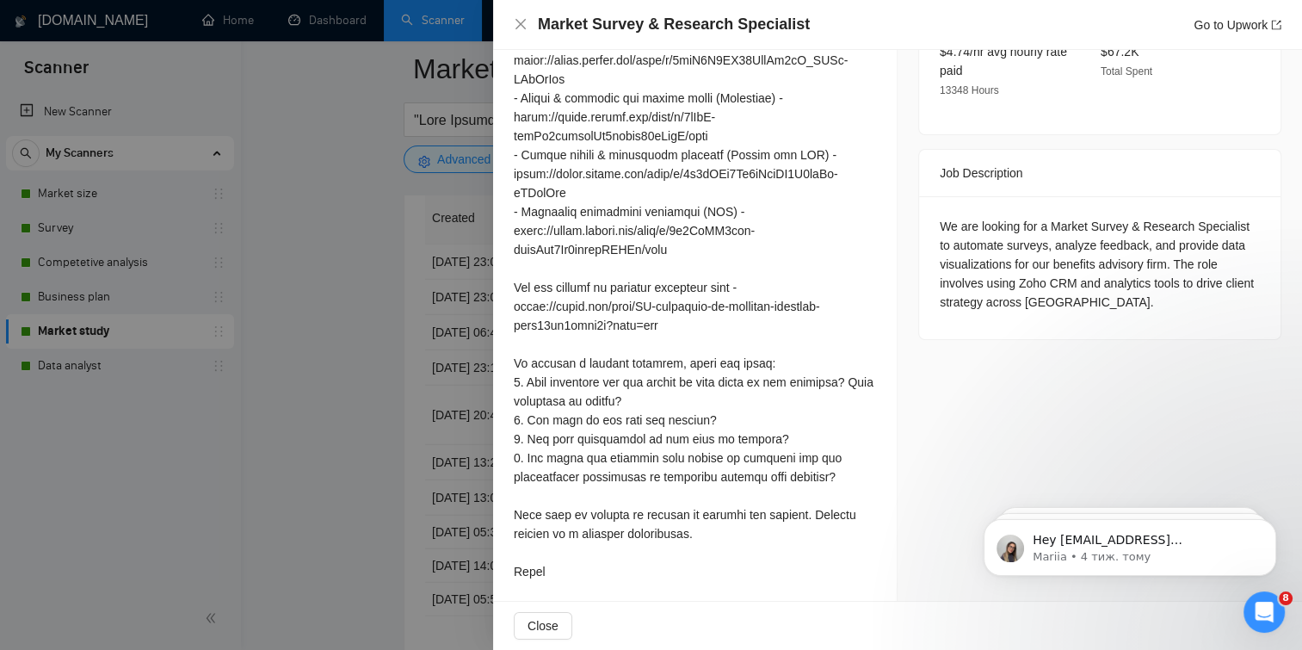
scroll to position [649, 0]
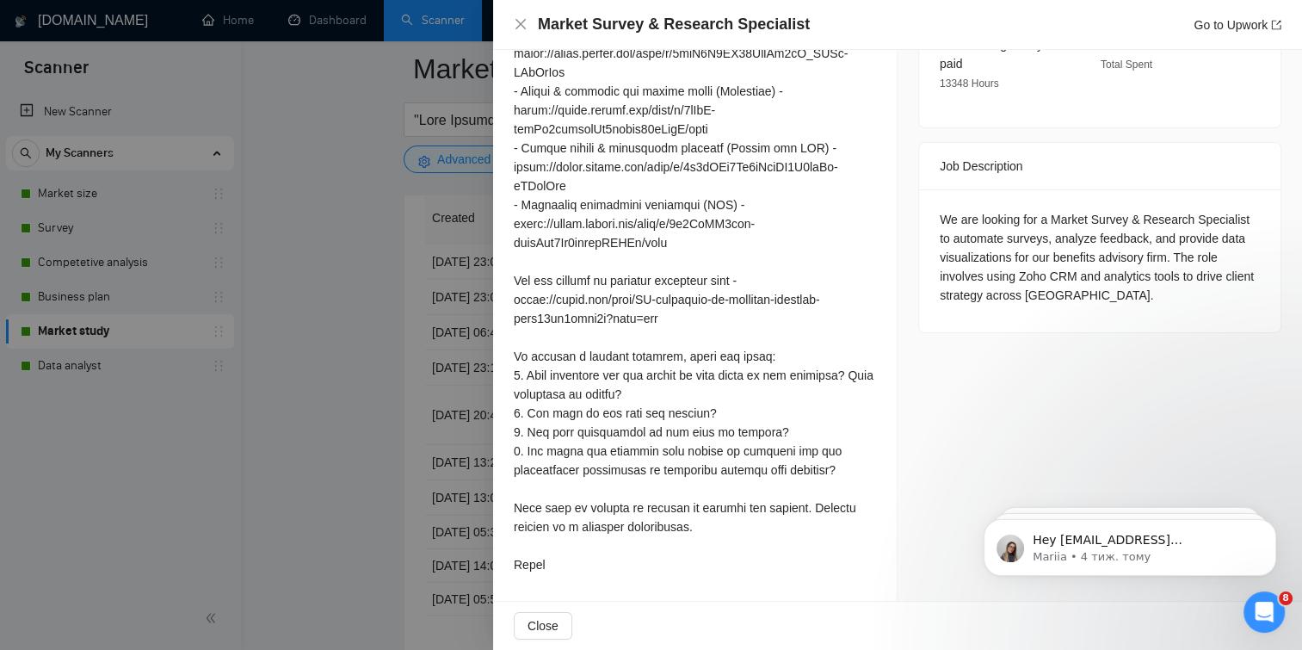
click at [315, 459] on div at bounding box center [651, 325] width 1302 height 650
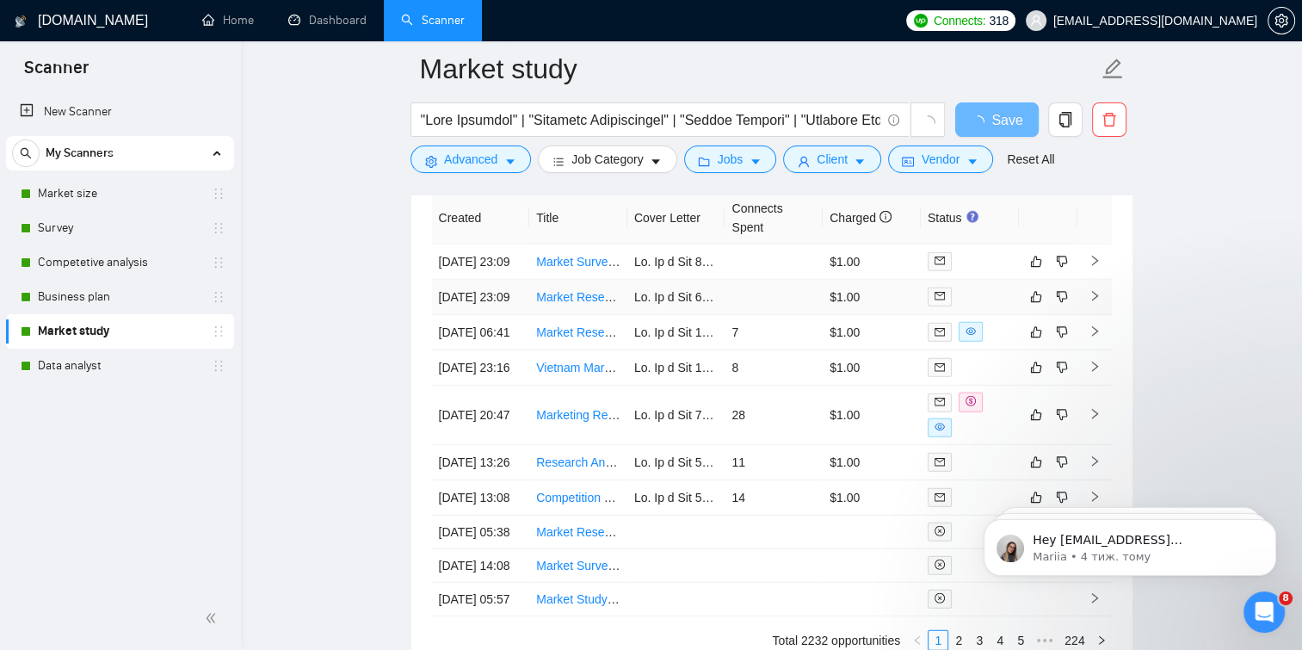
click at [944, 301] on icon "mail" at bounding box center [940, 296] width 10 height 10
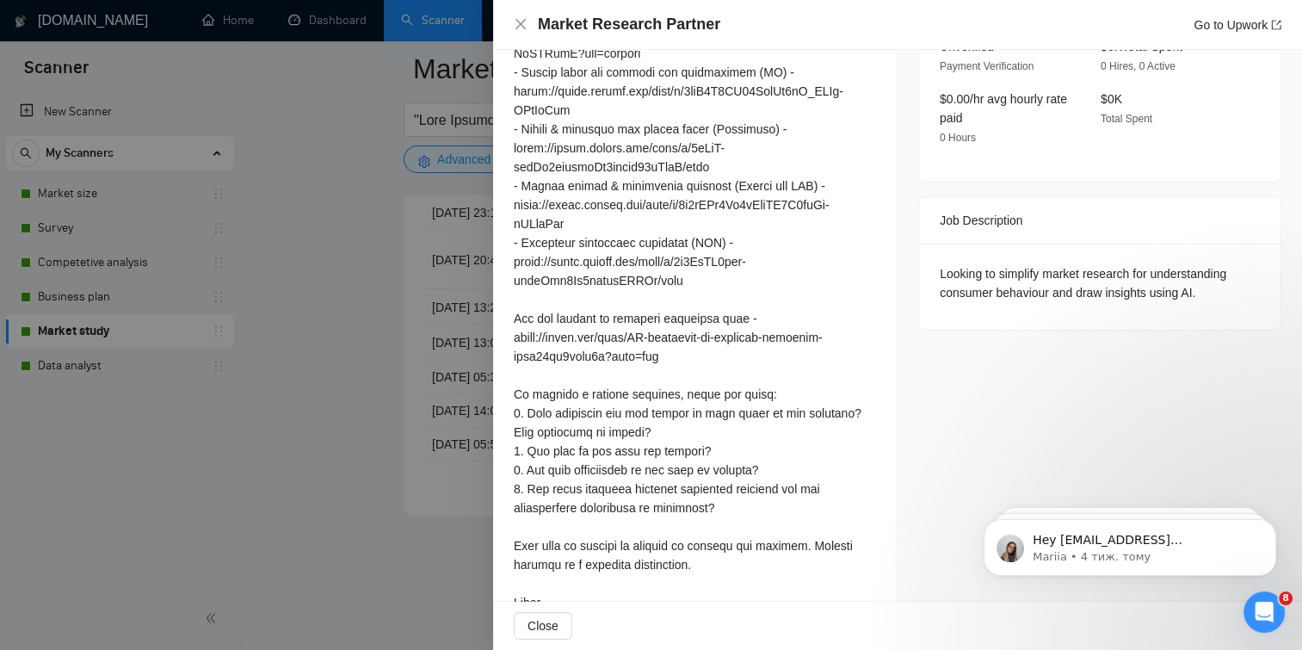
scroll to position [706, 0]
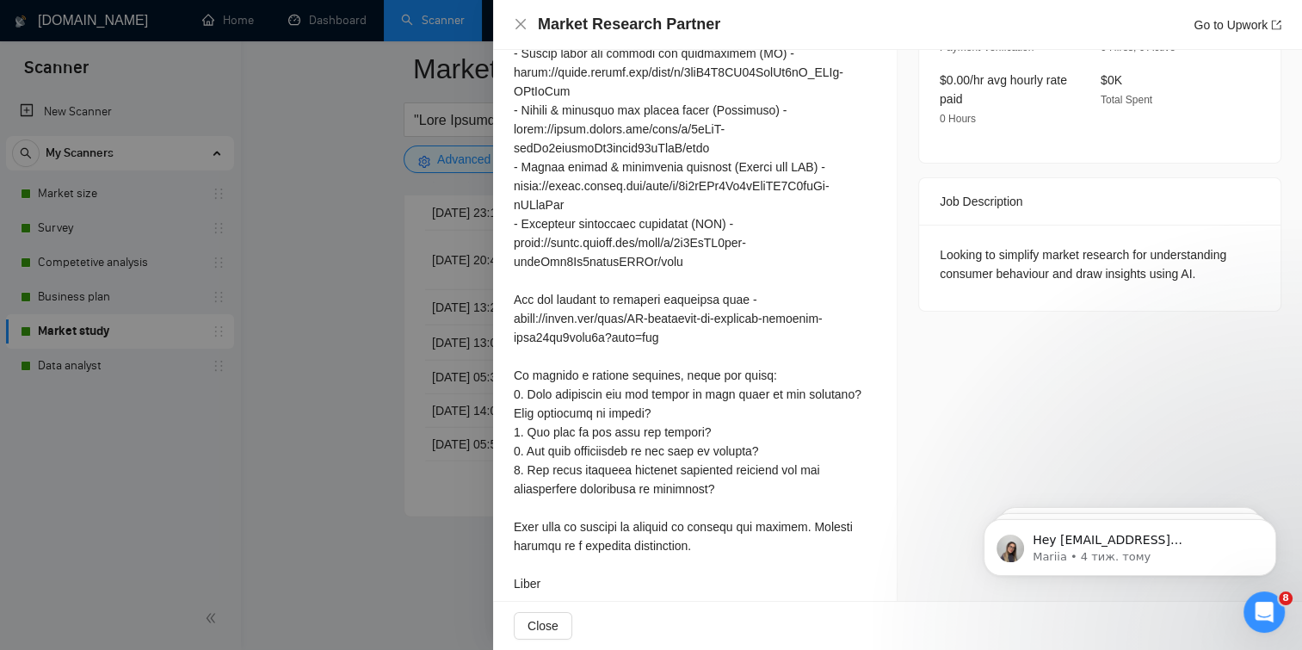
click at [415, 475] on div at bounding box center [651, 325] width 1302 height 650
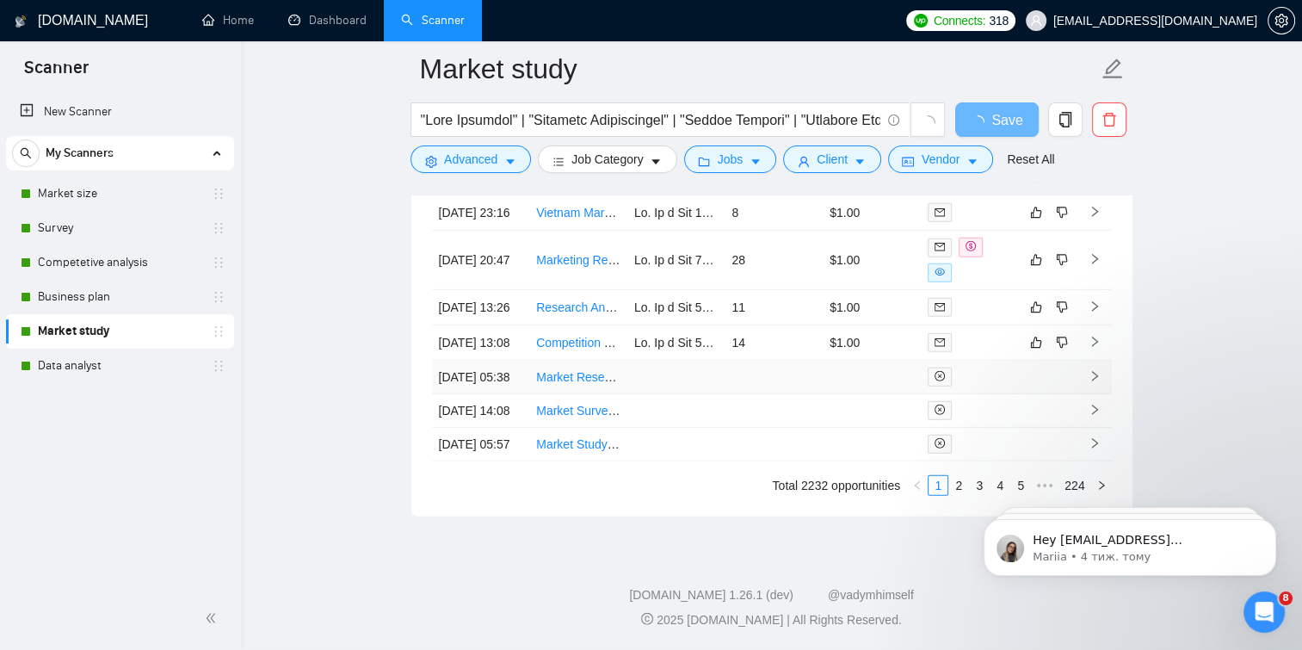
scroll to position [4598, 0]
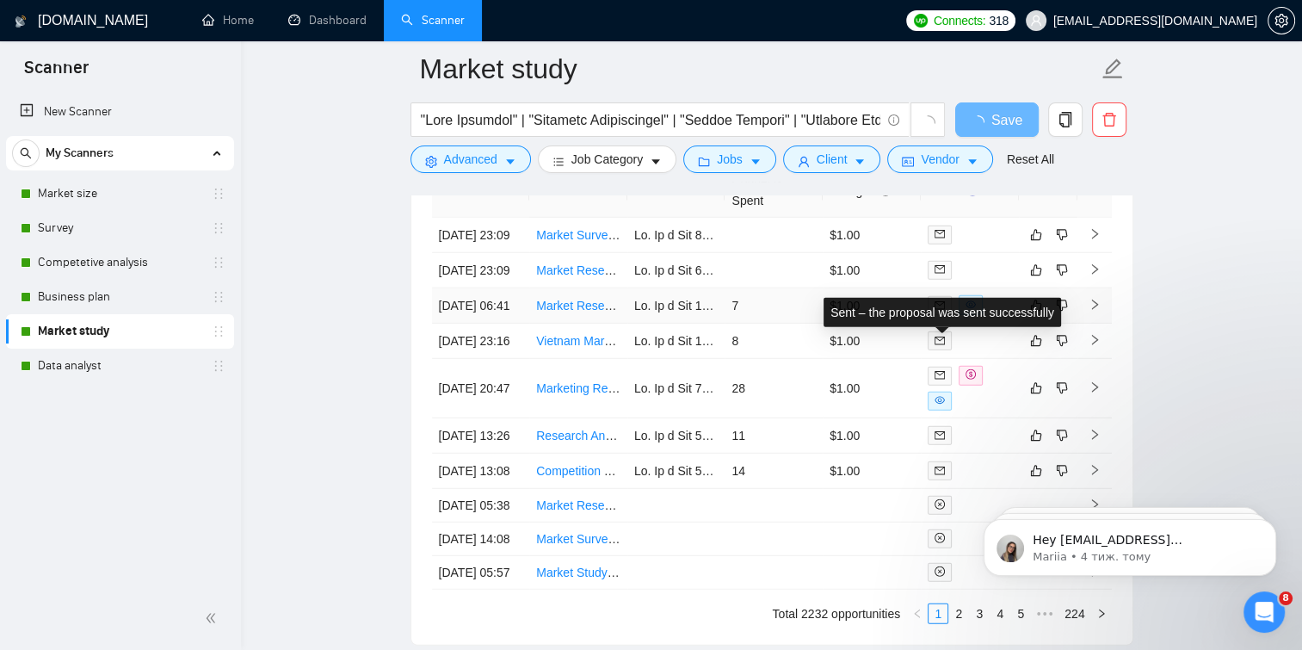
click at [940, 309] on icon "mail" at bounding box center [940, 305] width 10 height 8
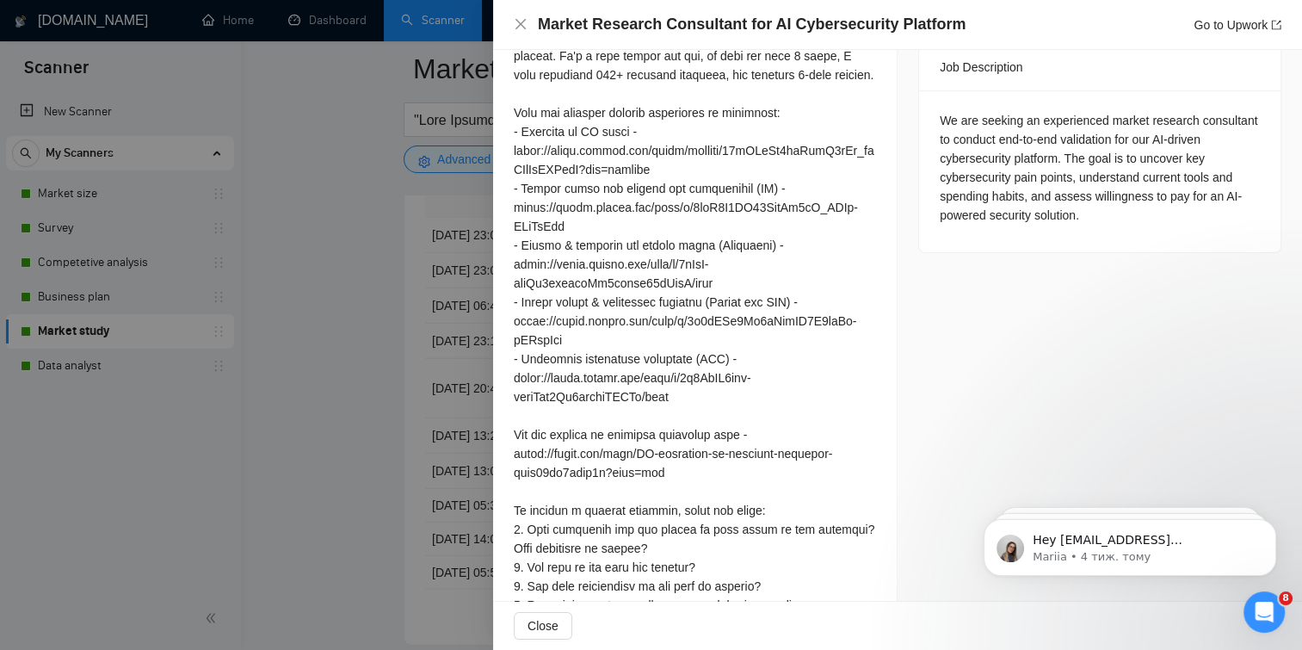
click at [66, 380] on div at bounding box center [651, 325] width 1302 height 650
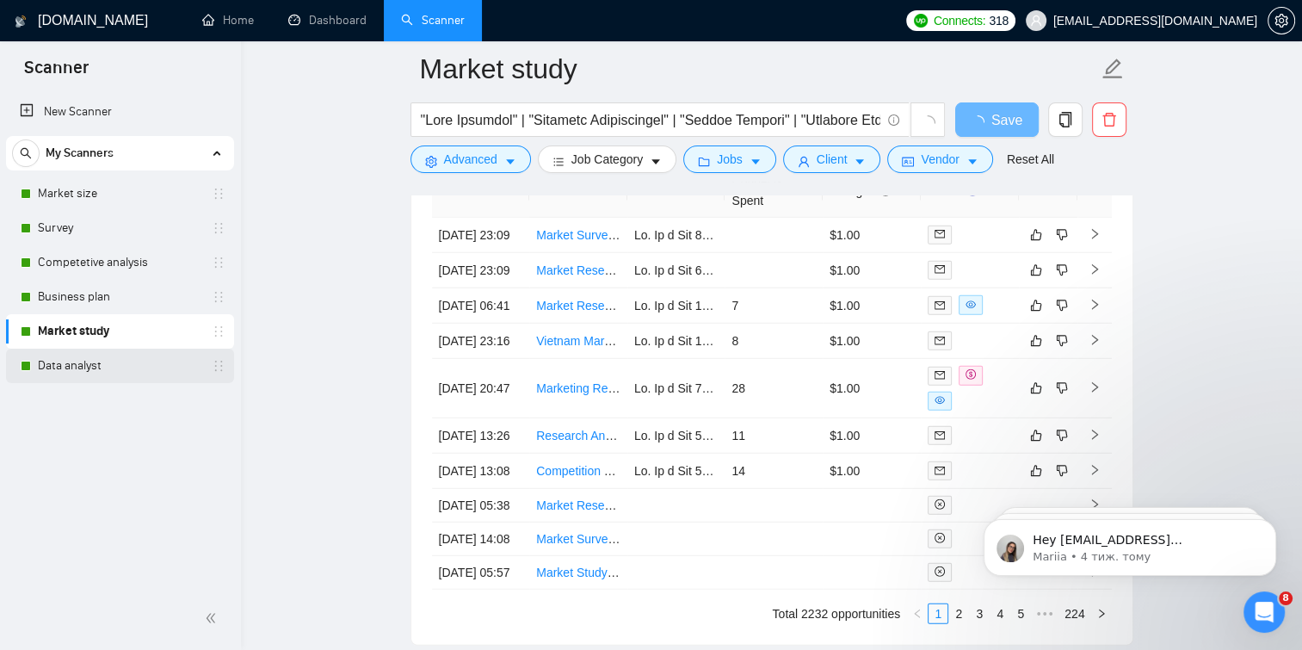
click at [155, 355] on link "Data analyst" at bounding box center [120, 366] width 164 height 34
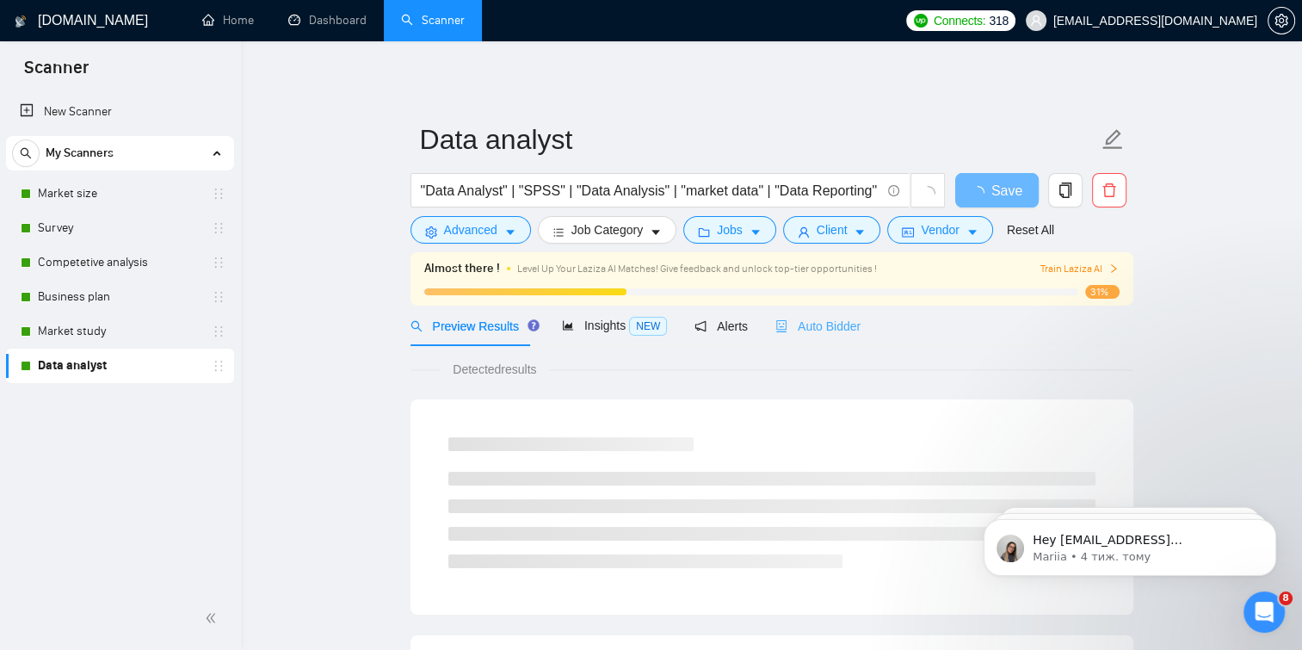
click at [792, 338] on div "Auto Bidder" at bounding box center [817, 326] width 85 height 40
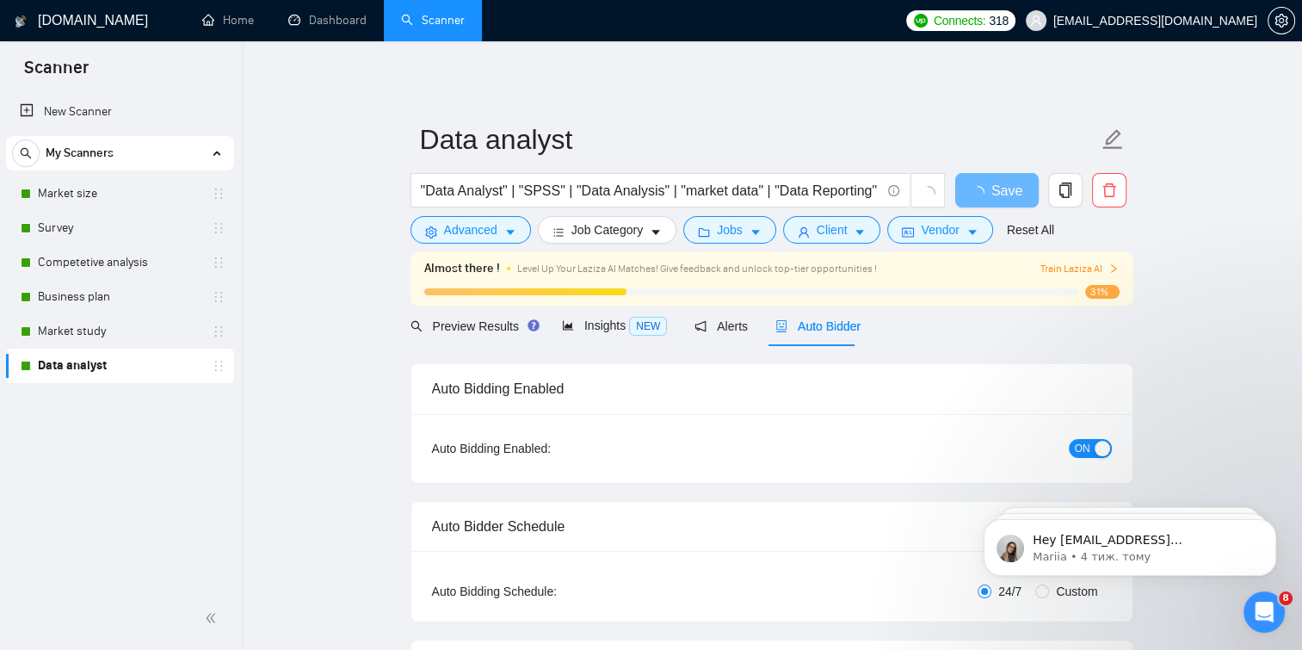
checkbox input "true"
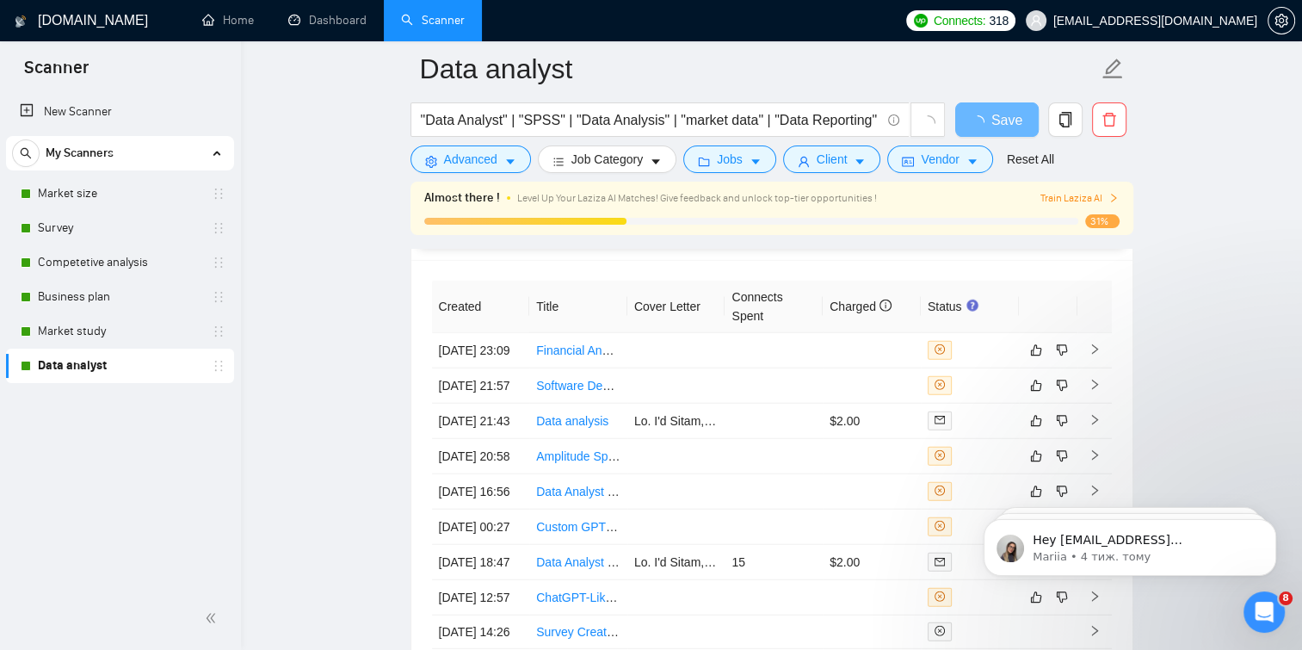
scroll to position [4300, 0]
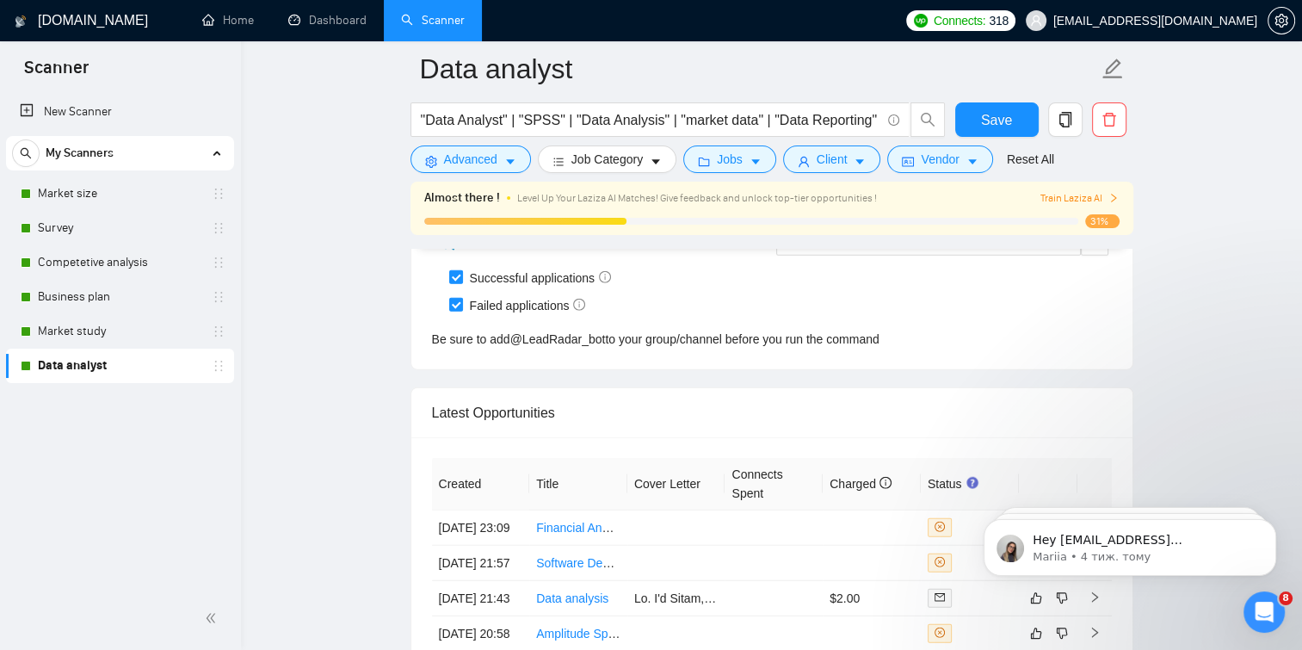
drag, startPoint x: 551, startPoint y: 368, endPoint x: 379, endPoint y: 443, distance: 187.7
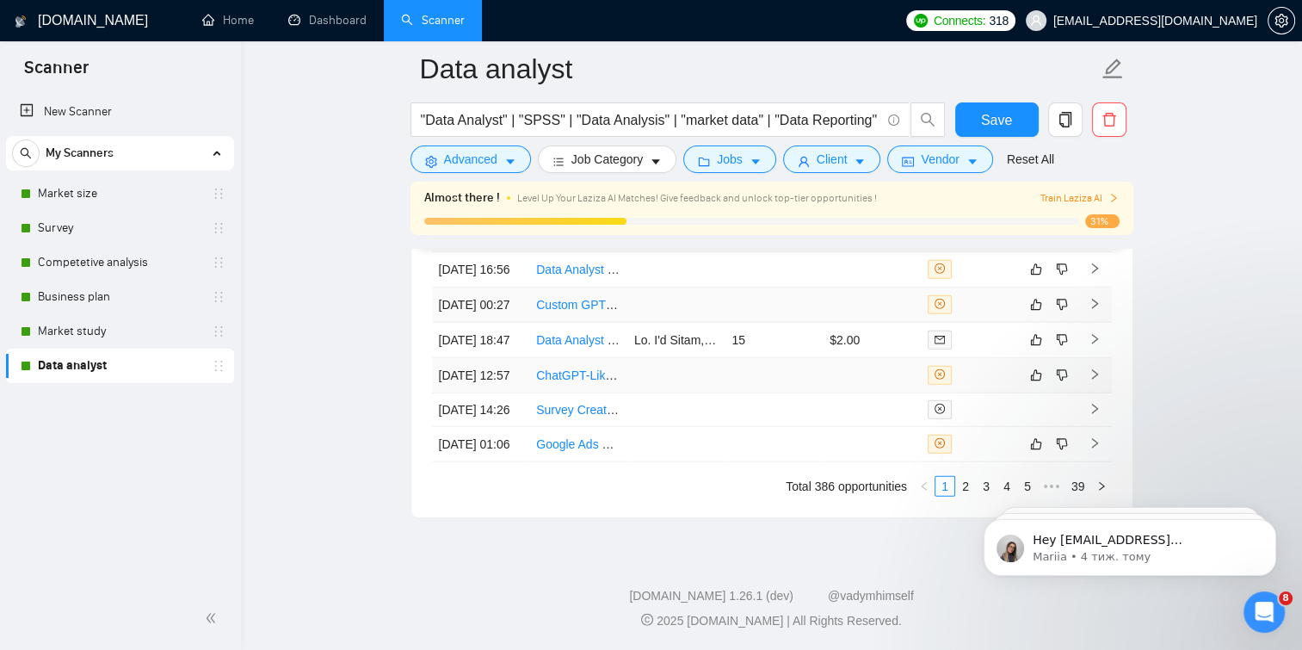
scroll to position [4700, 0]
